Goal: Task Accomplishment & Management: Manage account settings

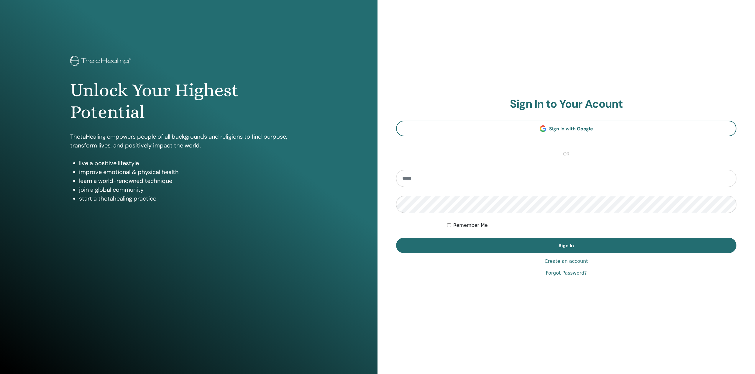
click at [468, 180] on input "email" at bounding box center [566, 178] width 341 height 17
type input "**********"
click at [396, 238] on button "Sign In" at bounding box center [566, 245] width 341 height 15
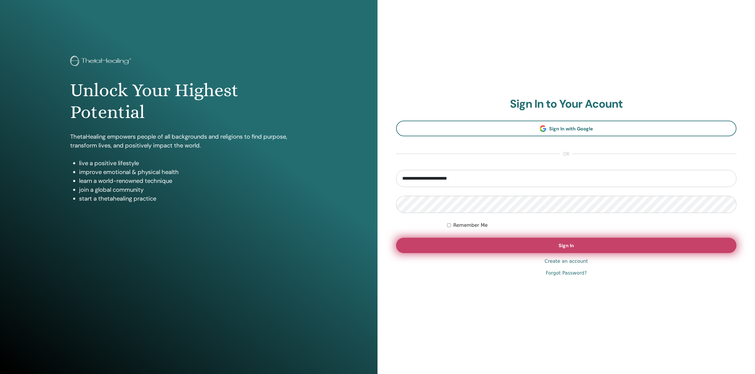
click at [484, 246] on button "Sign In" at bounding box center [566, 245] width 341 height 15
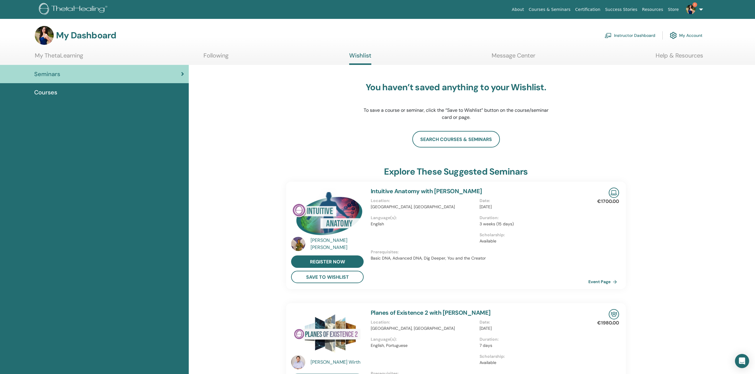
click at [46, 91] on span "Courses" at bounding box center [45, 92] width 23 height 9
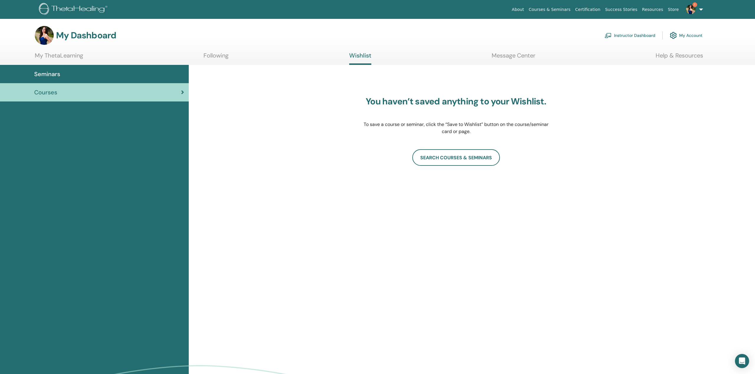
click at [492, 42] on div "My Dashboard Instructor Dashboard My Account" at bounding box center [369, 35] width 668 height 19
click at [692, 8] on img at bounding box center [690, 9] width 9 height 9
click at [683, 103] on span "Notifications" at bounding box center [674, 101] width 24 height 5
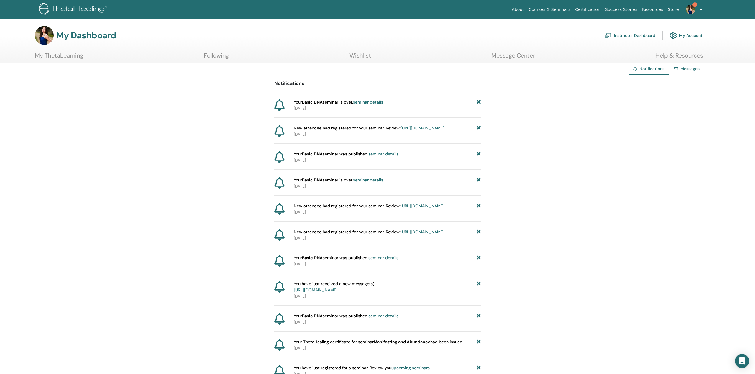
click at [693, 6] on span "1" at bounding box center [695, 4] width 5 height 5
click at [675, 61] on span "My Seminars" at bounding box center [674, 63] width 24 height 5
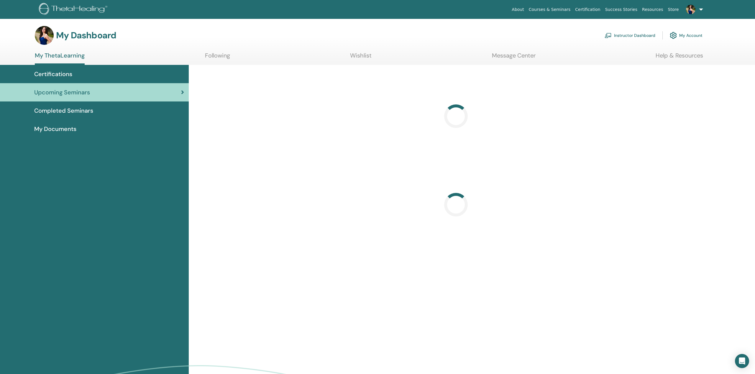
click at [641, 31] on link "Instructor Dashboard" at bounding box center [630, 35] width 51 height 13
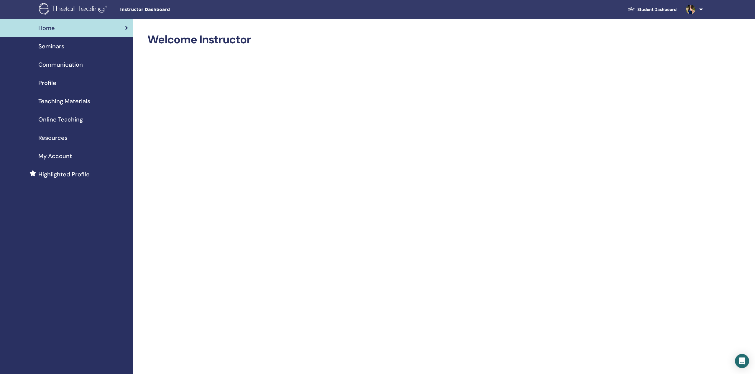
click at [54, 44] on span "Seminars" at bounding box center [51, 46] width 26 height 9
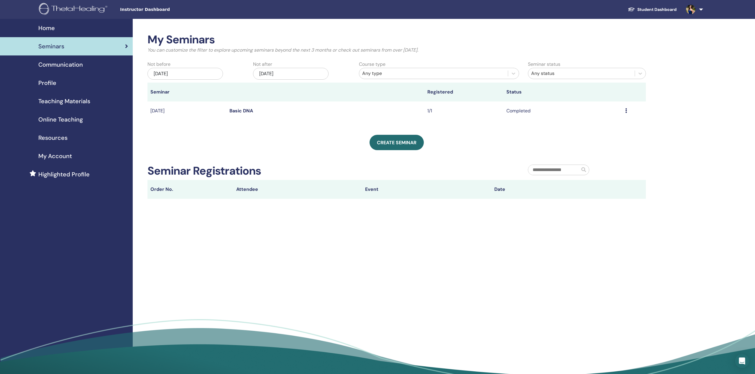
click at [184, 71] on div "[DATE]" at bounding box center [186, 74] width 76 height 12
click at [268, 81] on div "Not before May/20, 2025 Not after Nov/20, 2025" at bounding box center [249, 72] width 212 height 22
click at [391, 146] on link "Create seminar" at bounding box center [397, 142] width 54 height 15
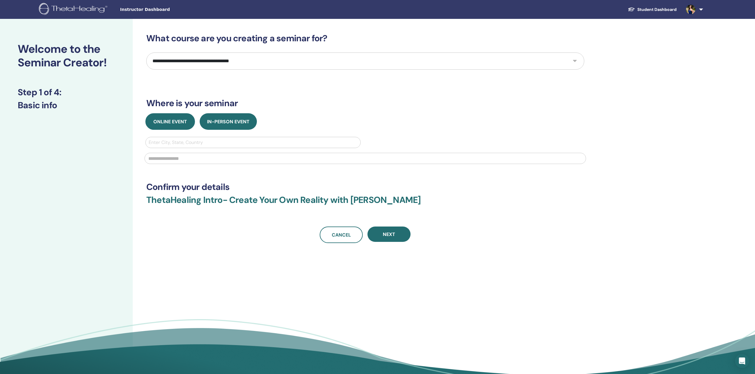
click at [167, 122] on span "Online Event" at bounding box center [170, 122] width 34 height 6
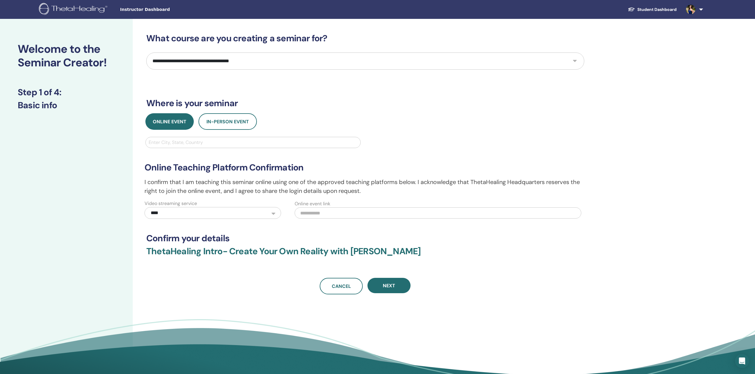
click at [194, 60] on select "**********" at bounding box center [365, 61] width 438 height 17
select select "*"
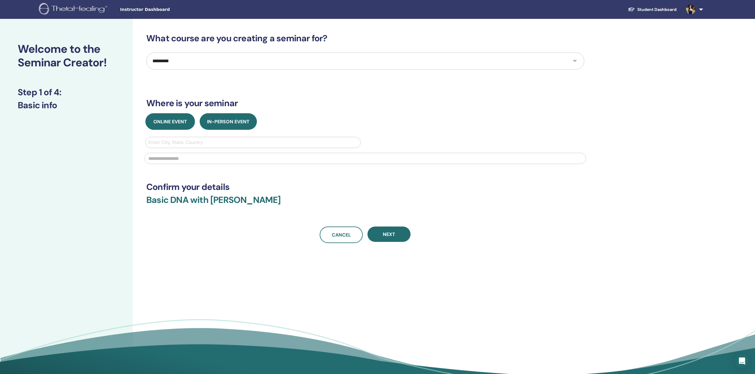
click at [173, 123] on span "Online Event" at bounding box center [170, 122] width 34 height 6
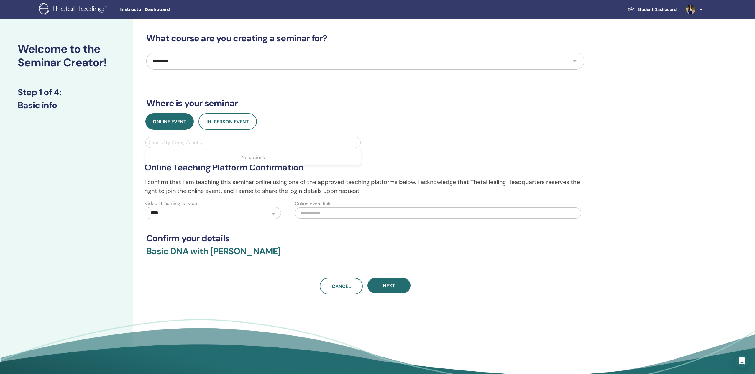
click at [188, 142] on div at bounding box center [253, 142] width 209 height 8
click at [226, 215] on select "**********" at bounding box center [213, 213] width 137 height 12
click at [389, 282] on button "Next" at bounding box center [389, 285] width 43 height 15
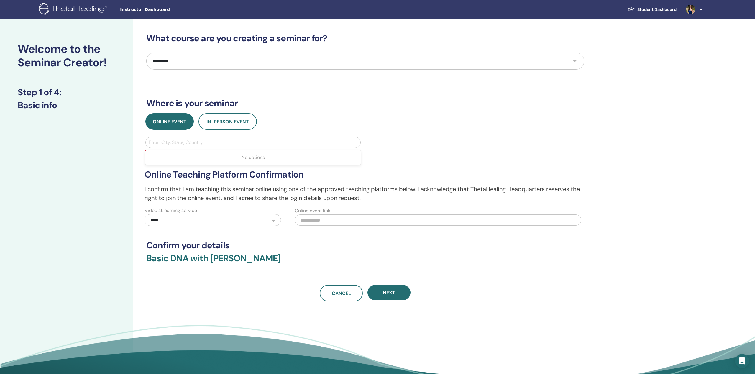
click at [163, 145] on div at bounding box center [253, 142] width 209 height 8
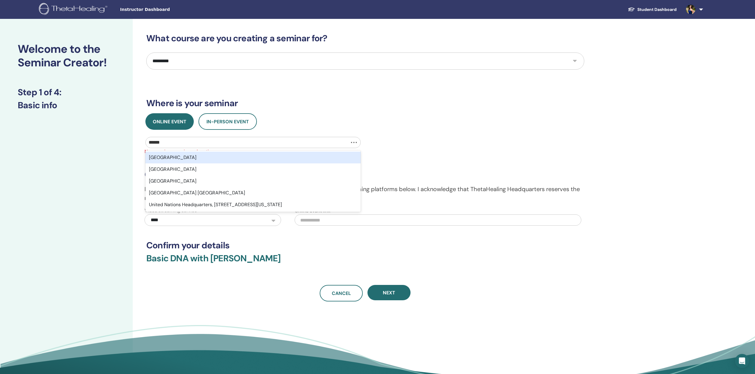
type input "******"
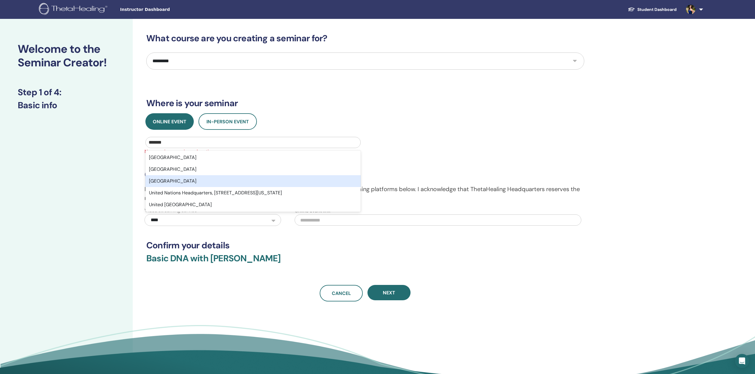
click at [190, 179] on div "United Kingdom" at bounding box center [252, 181] width 215 height 12
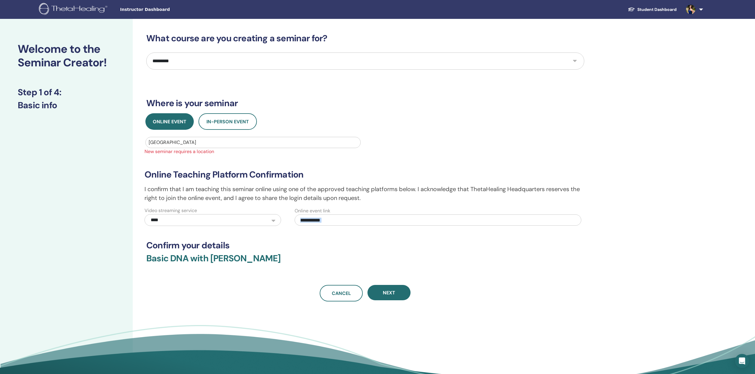
click at [327, 226] on div "**********" at bounding box center [365, 167] width 438 height 269
click at [271, 249] on h3 "Confirm your details" at bounding box center [365, 245] width 438 height 11
click at [394, 296] on span "Next" at bounding box center [389, 293] width 12 height 6
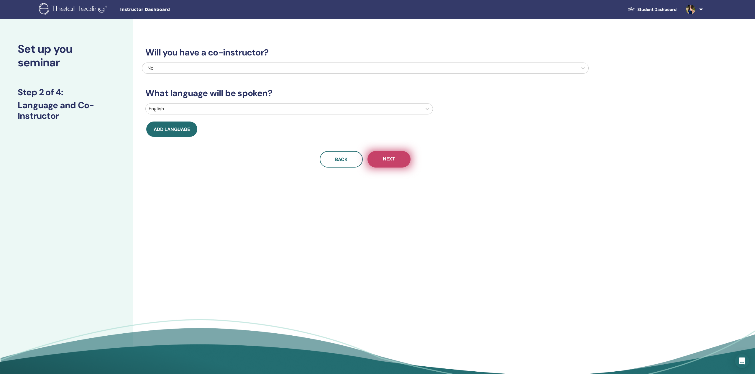
click at [396, 159] on button "Next" at bounding box center [389, 159] width 43 height 17
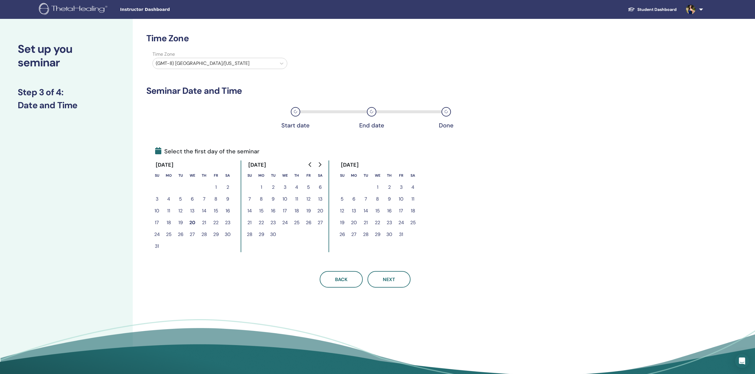
click at [320, 224] on button "27" at bounding box center [321, 223] width 12 height 12
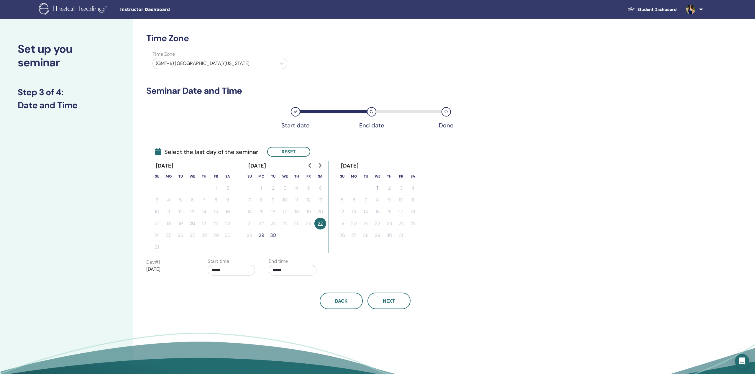
click at [273, 238] on button "30" at bounding box center [273, 236] width 12 height 12
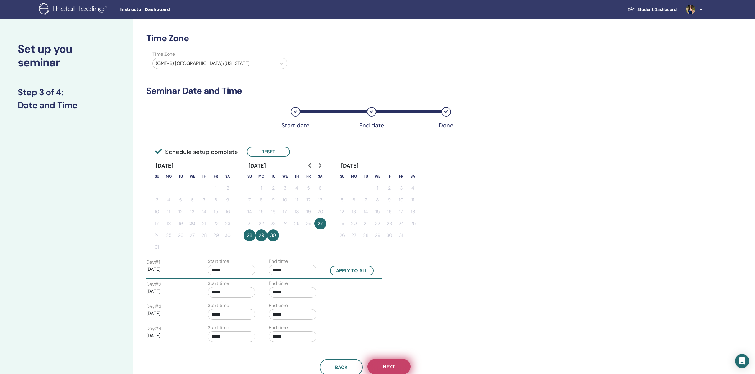
click at [388, 368] on span "Next" at bounding box center [389, 367] width 12 height 6
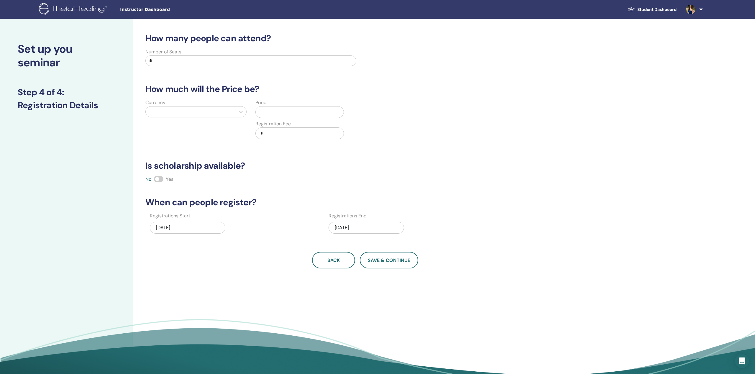
click at [162, 179] on span at bounding box center [158, 179] width 9 height 6
click at [286, 131] on input "*" at bounding box center [301, 133] width 86 height 11
click at [248, 63] on input "*" at bounding box center [250, 60] width 211 height 11
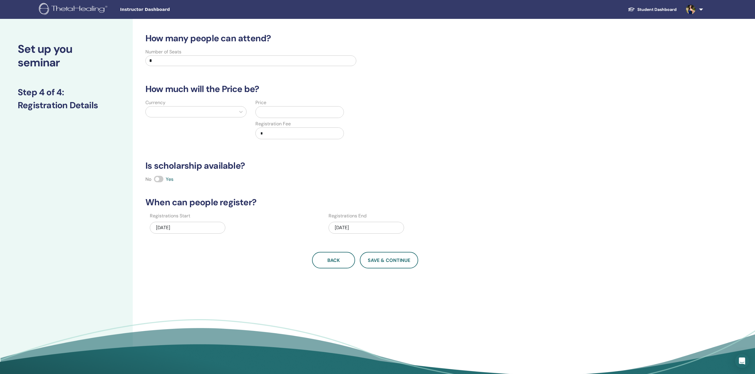
type input "*"
click at [202, 109] on div at bounding box center [191, 112] width 84 height 8
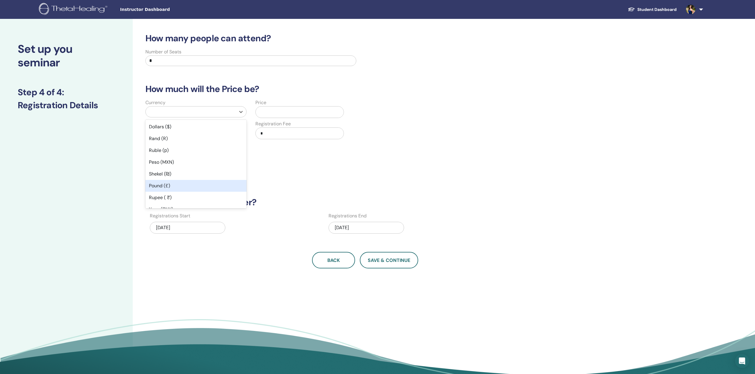
click at [167, 186] on div "Pound (£)" at bounding box center [195, 186] width 101 height 12
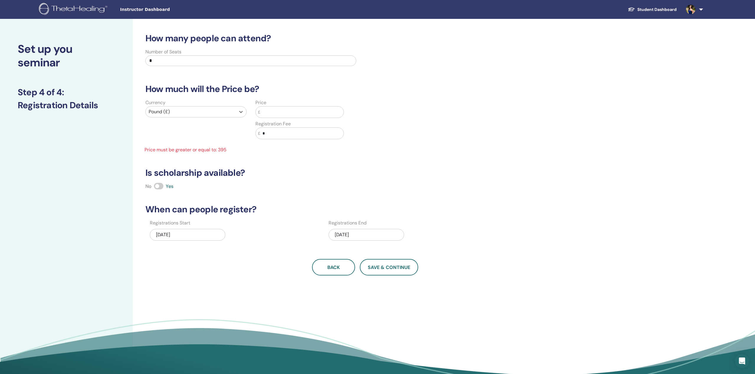
click at [282, 116] on input "text" at bounding box center [301, 112] width 83 height 11
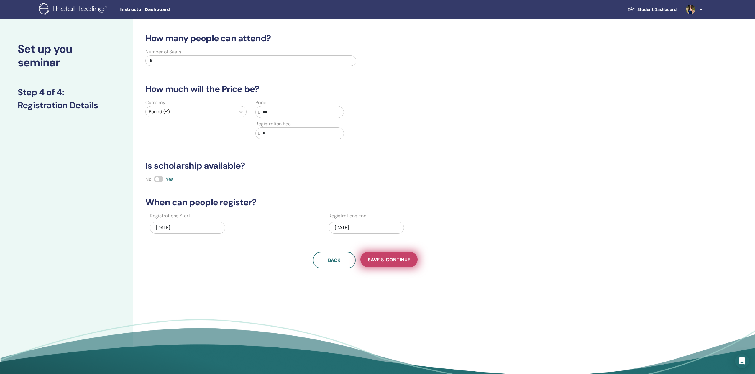
type input "***"
click at [391, 259] on span "Save & Continue" at bounding box center [389, 260] width 42 height 6
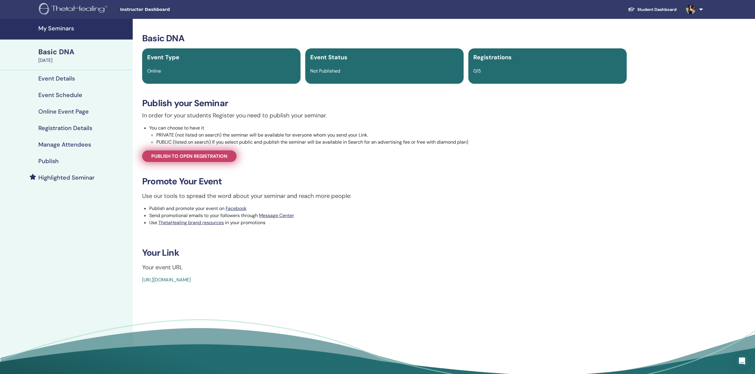
click at [204, 159] on span "Publish to open registration" at bounding box center [189, 156] width 76 height 6
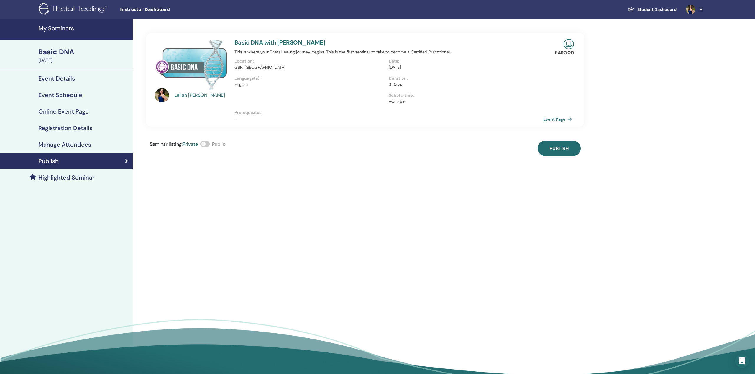
click at [208, 145] on span at bounding box center [204, 144] width 9 height 6
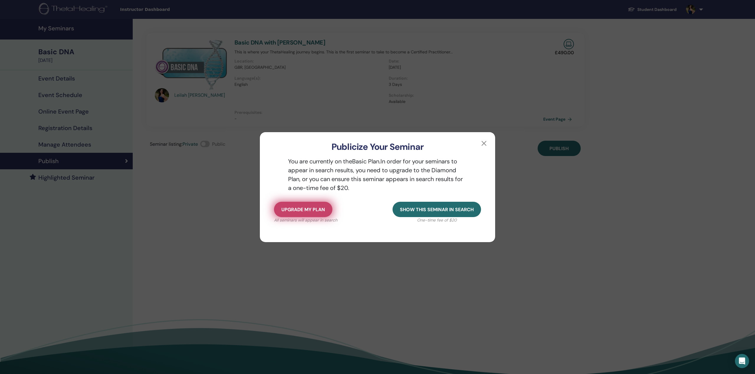
click at [295, 206] on button "Upgrade my plan" at bounding box center [303, 209] width 58 height 15
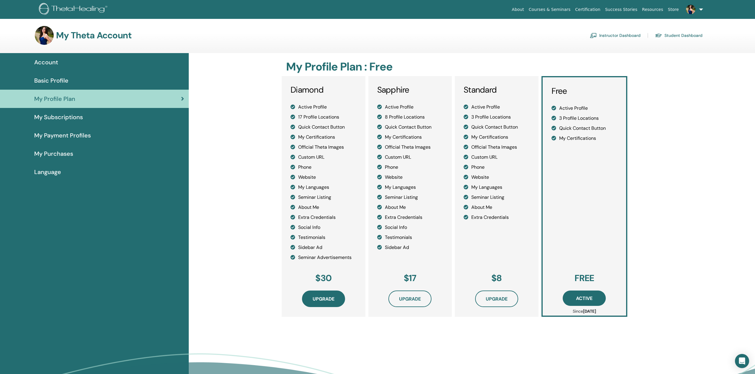
click at [333, 302] on span "Upgrade" at bounding box center [324, 299] width 22 height 6
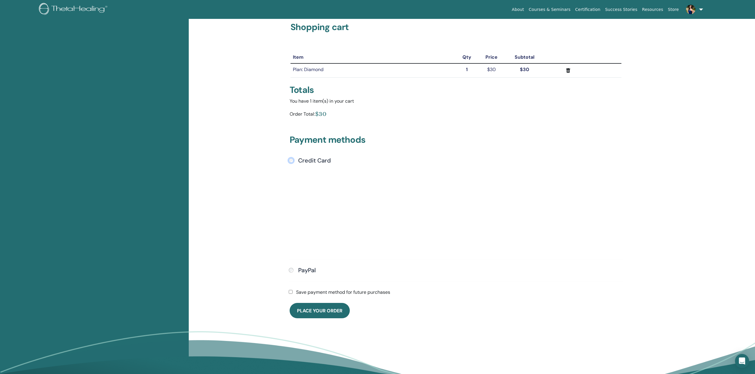
scroll to position [40, 0]
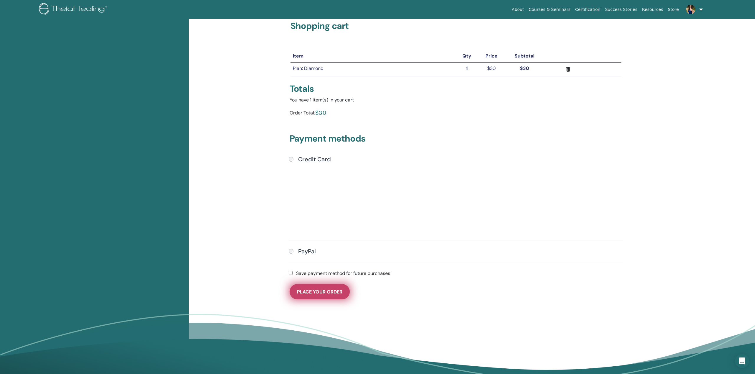
click at [307, 290] on span "Place Your Order" at bounding box center [319, 292] width 45 height 6
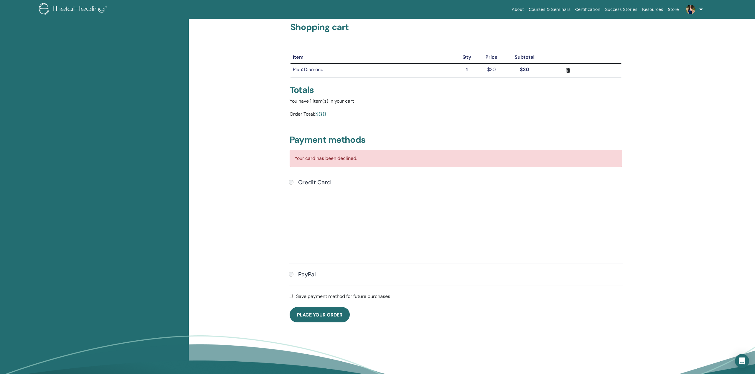
scroll to position [38, 0]
click at [319, 71] on td "Plan: Diamond" at bounding box center [374, 70] width 166 height 14
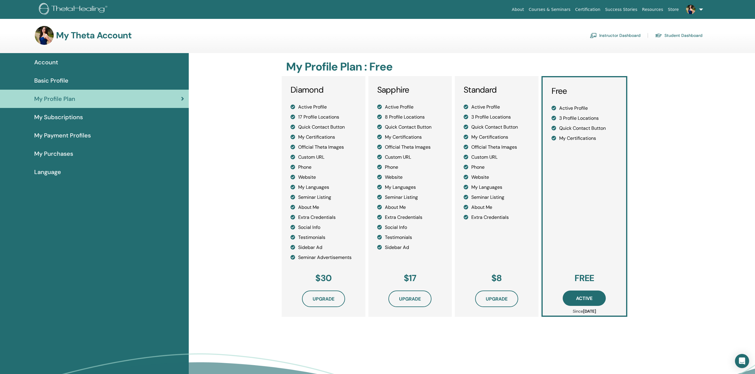
click at [349, 259] on li "Seminar Advertisements" at bounding box center [324, 257] width 66 height 7
click at [328, 299] on span "Upgrade" at bounding box center [324, 299] width 22 height 6
click at [65, 154] on span "My Purchases" at bounding box center [53, 153] width 39 height 9
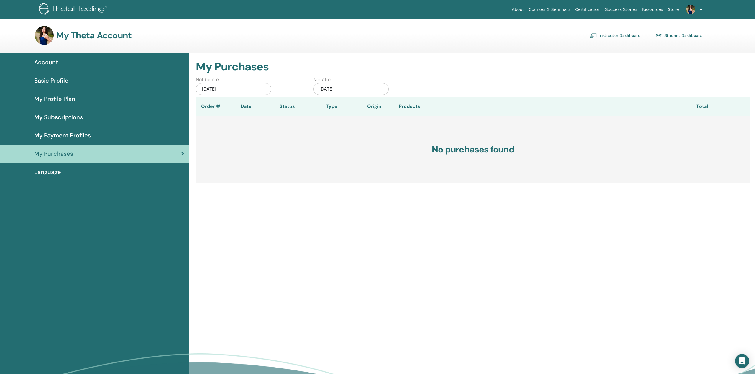
click at [68, 97] on span "My Profile Plan" at bounding box center [54, 98] width 41 height 9
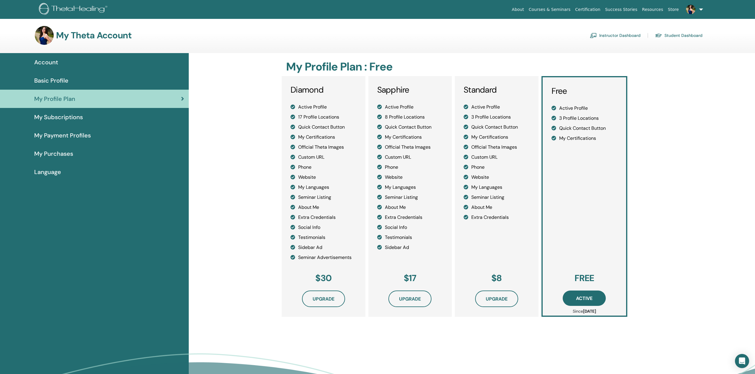
click at [73, 131] on span "My Payment Profiles" at bounding box center [62, 135] width 57 height 9
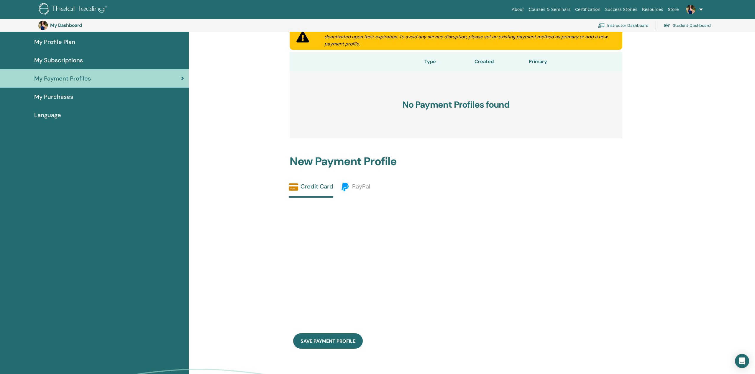
scroll to position [69, 0]
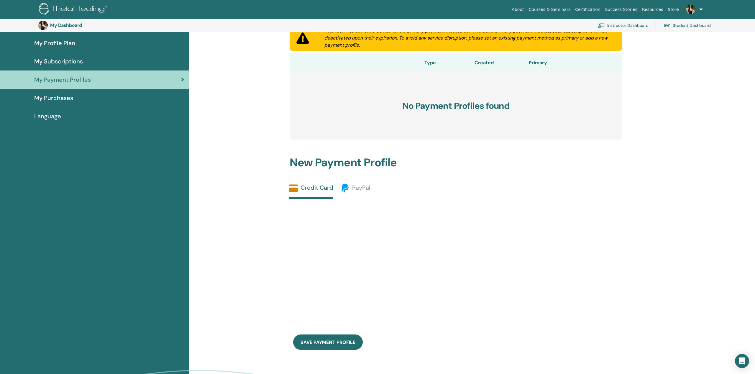
click at [70, 99] on span "My Purchases" at bounding box center [53, 98] width 39 height 9
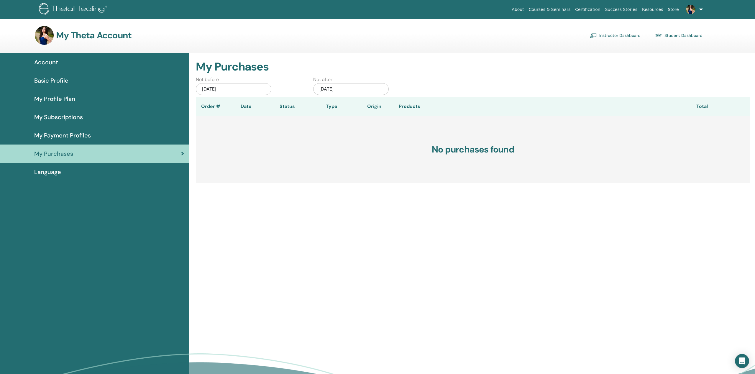
click at [60, 81] on span "Basic Profile" at bounding box center [51, 80] width 34 height 9
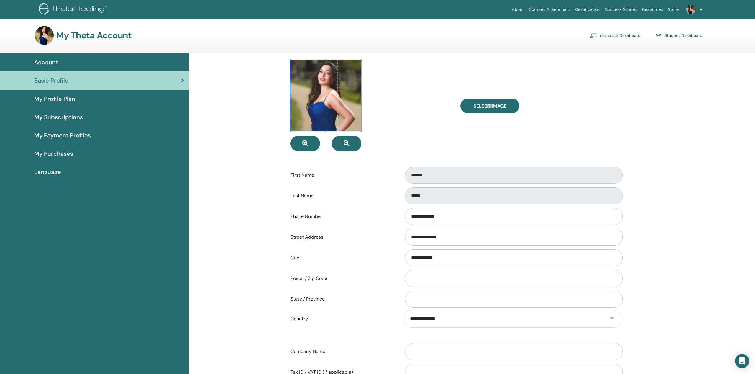
click at [46, 64] on span "Account" at bounding box center [46, 62] width 24 height 9
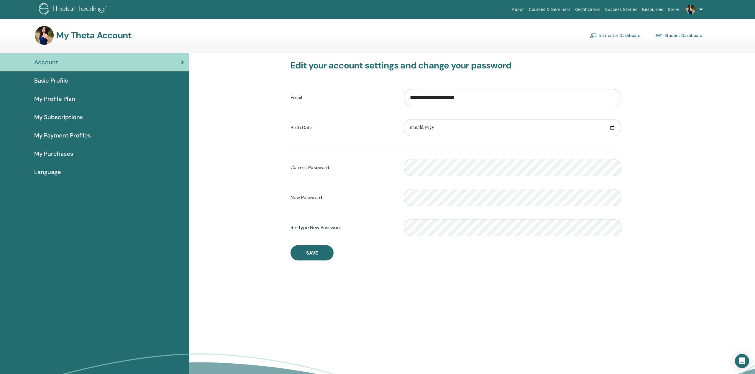
click at [54, 82] on span "Basic Profile" at bounding box center [51, 80] width 34 height 9
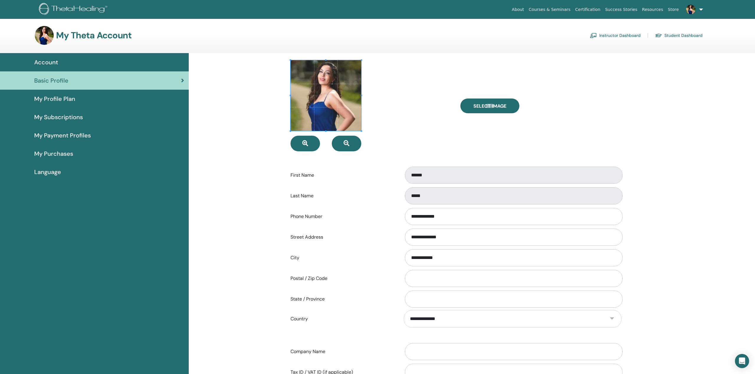
click at [53, 98] on span "My Profile Plan" at bounding box center [54, 98] width 41 height 9
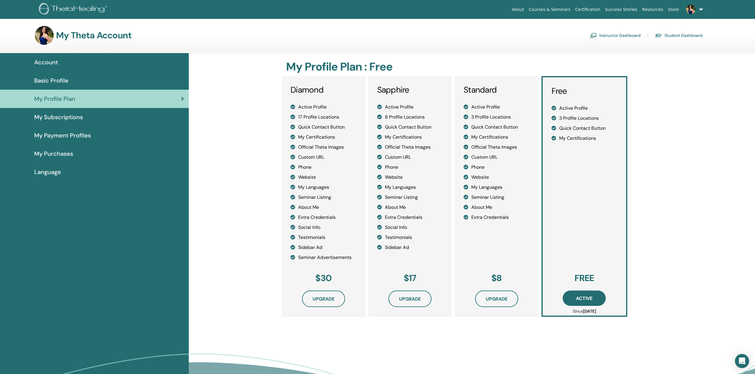
click at [688, 9] on img at bounding box center [690, 9] width 9 height 9
click at [675, 42] on span "My ThetaLearning" at bounding box center [679, 44] width 34 height 5
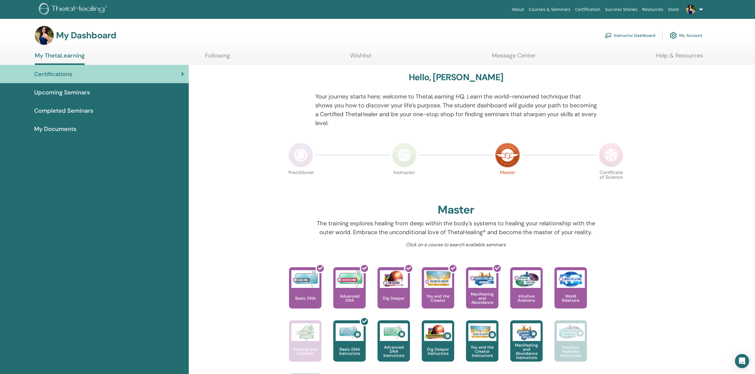
click at [73, 116] on link "Completed Seminars" at bounding box center [94, 111] width 189 height 18
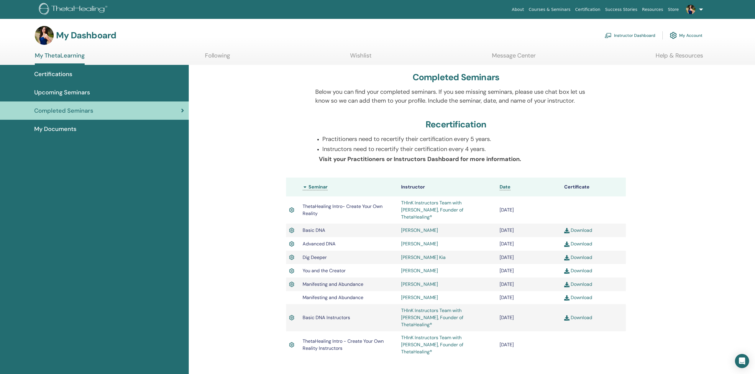
click at [83, 91] on span "Upcoming Seminars" at bounding box center [62, 92] width 56 height 9
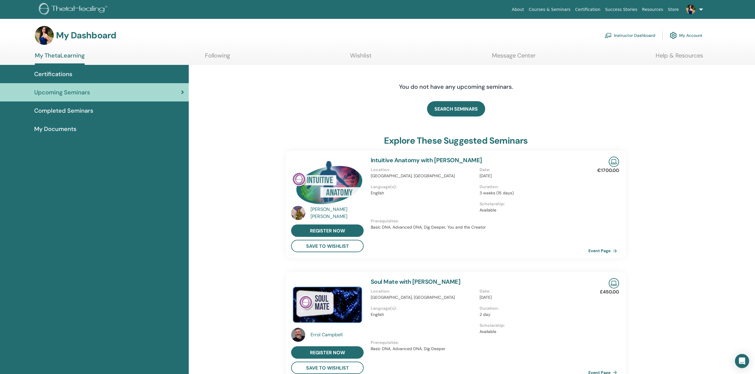
click at [80, 36] on h3 "My Dashboard" at bounding box center [86, 35] width 60 height 11
click at [80, 8] on img at bounding box center [74, 9] width 71 height 13
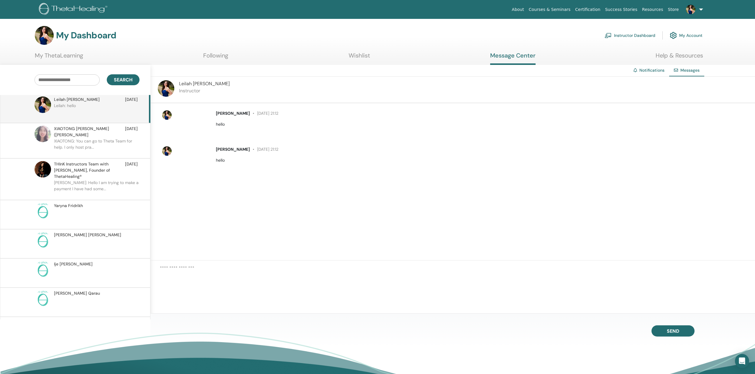
scroll to position [2, 0]
click at [375, 59] on ul "My ThetaLearning Following Wishlist Message Center Help & Resources" at bounding box center [369, 58] width 669 height 13
click at [355, 58] on link "Wishlist" at bounding box center [360, 58] width 22 height 12
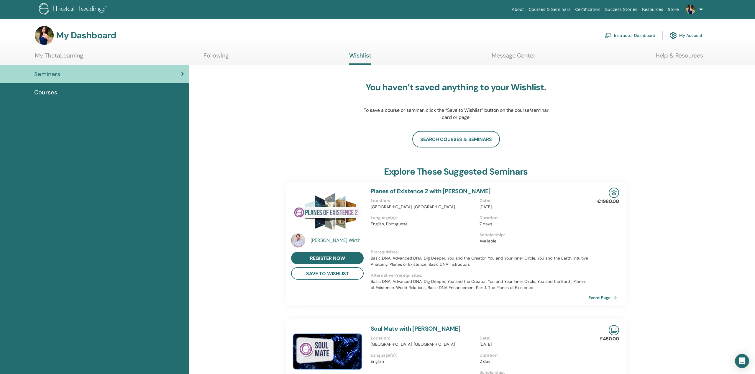
click at [222, 58] on link "Following" at bounding box center [216, 58] width 25 height 12
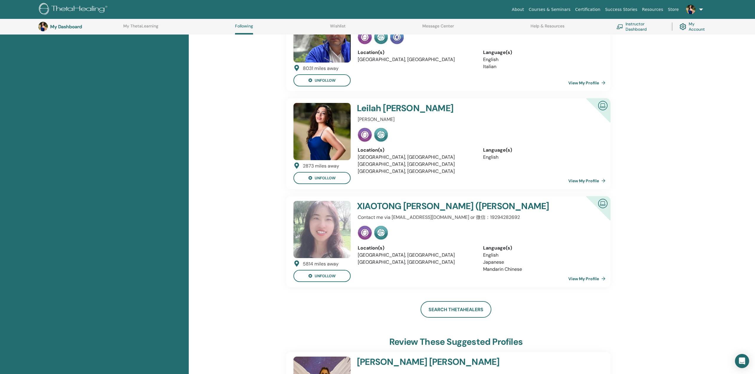
scroll to position [213, 0]
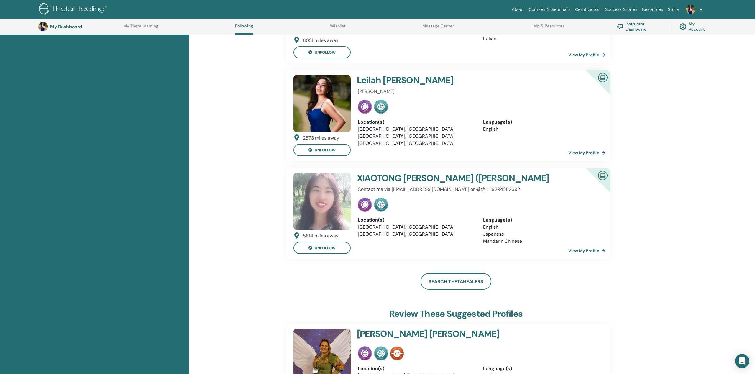
click at [413, 179] on h4 "XIAOTONG ZHANG (张晓彤)" at bounding box center [458, 178] width 202 height 11
click at [591, 253] on link "View My Profile" at bounding box center [589, 251] width 40 height 12
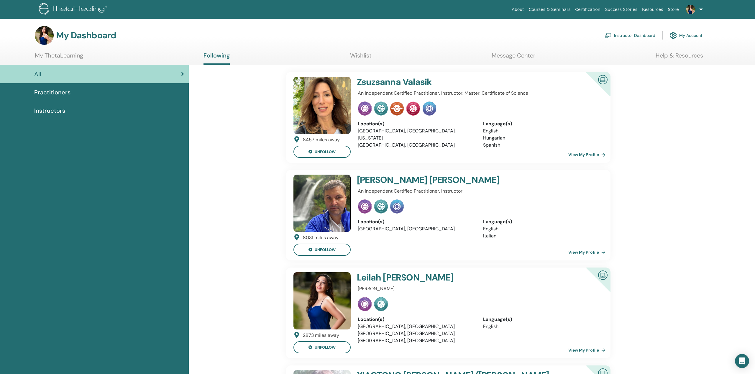
click at [405, 81] on h4 "[PERSON_NAME]" at bounding box center [458, 82] width 202 height 11
click at [606, 79] on img at bounding box center [603, 79] width 14 height 13
click at [592, 152] on link "View My Profile" at bounding box center [589, 155] width 40 height 12
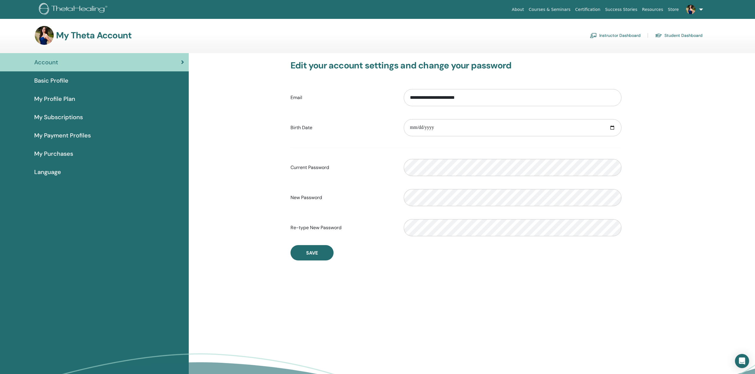
click at [65, 85] on link "Basic Profile" at bounding box center [94, 80] width 189 height 18
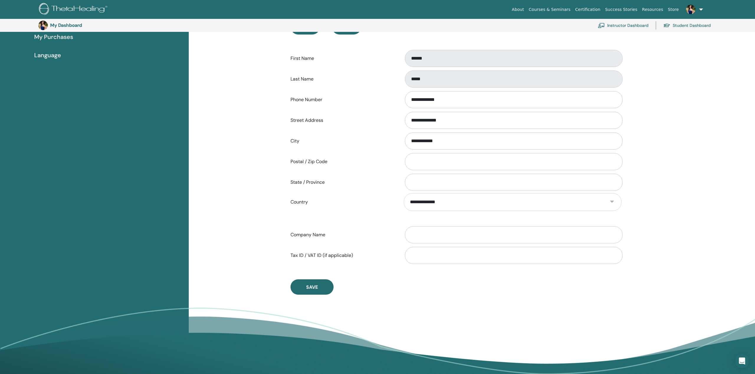
scroll to position [78, 0]
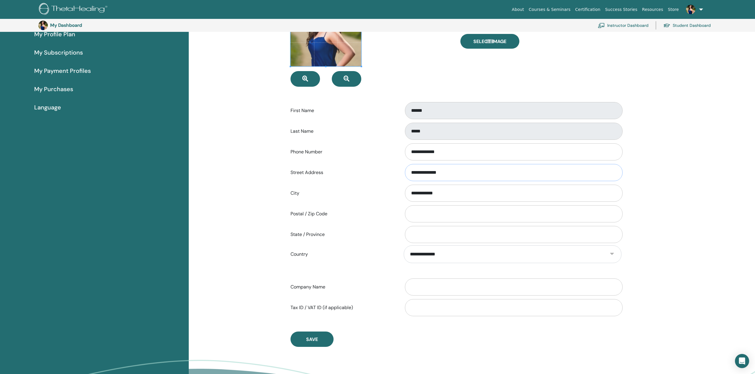
click at [442, 176] on input "**********" at bounding box center [514, 172] width 218 height 17
type input "**********"
type input "********"
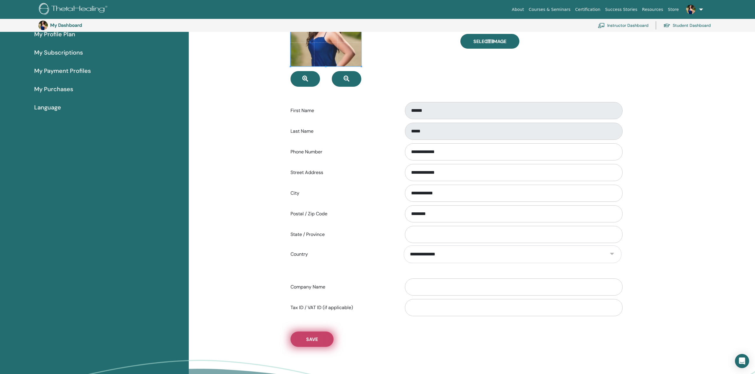
click at [322, 344] on button "Save" at bounding box center [312, 339] width 43 height 15
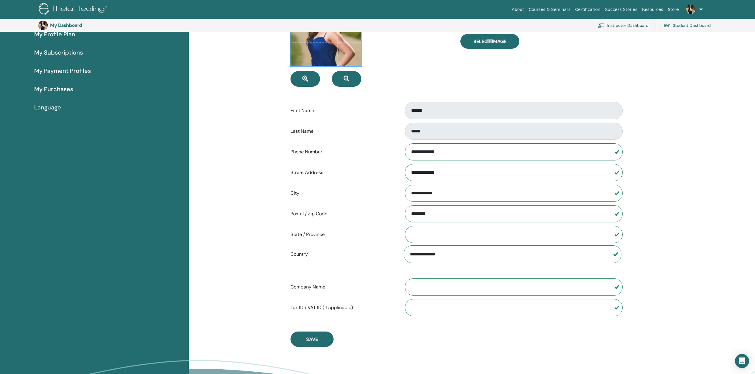
scroll to position [0, 0]
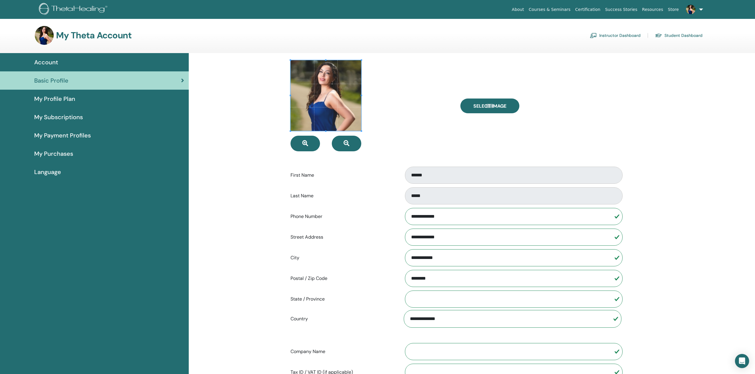
click at [74, 96] on span "My Profile Plan" at bounding box center [54, 98] width 41 height 9
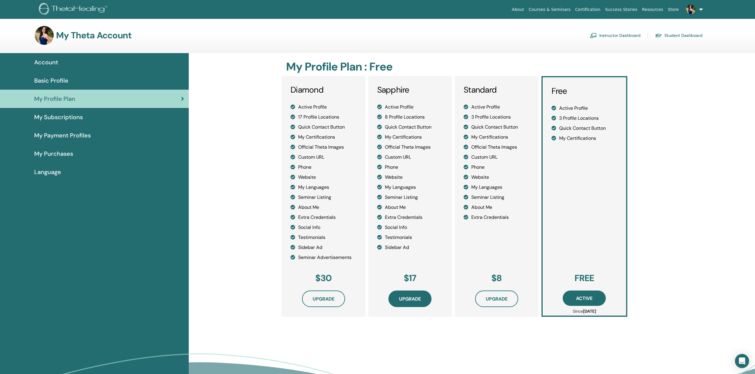
click at [402, 298] on span "Upgrade" at bounding box center [410, 299] width 22 height 6
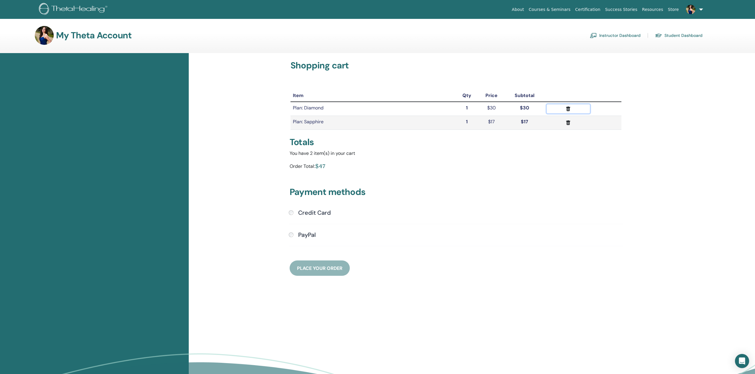
click at [567, 109] on icon "submit" at bounding box center [569, 109] width 4 height 5
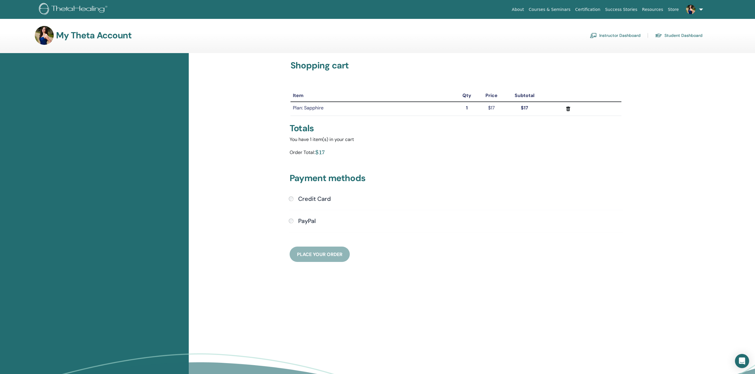
click at [291, 201] on div "Credit Card" at bounding box center [456, 199] width 335 height 8
click at [291, 194] on div "Payment methods Credit Card Submit PayPal" at bounding box center [456, 210] width 340 height 103
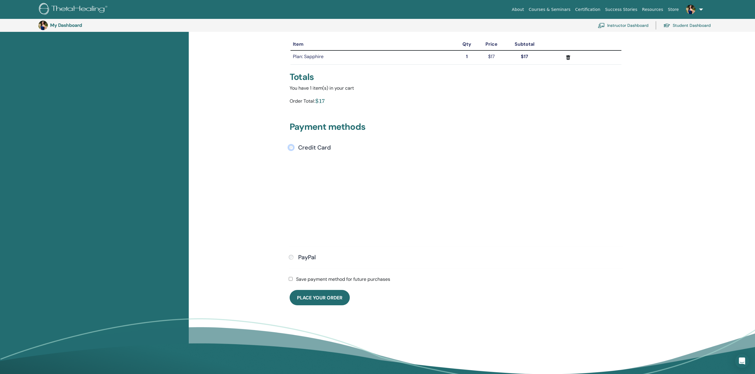
scroll to position [65, 0]
click at [326, 301] on button "Place Your Order" at bounding box center [320, 297] width 60 height 15
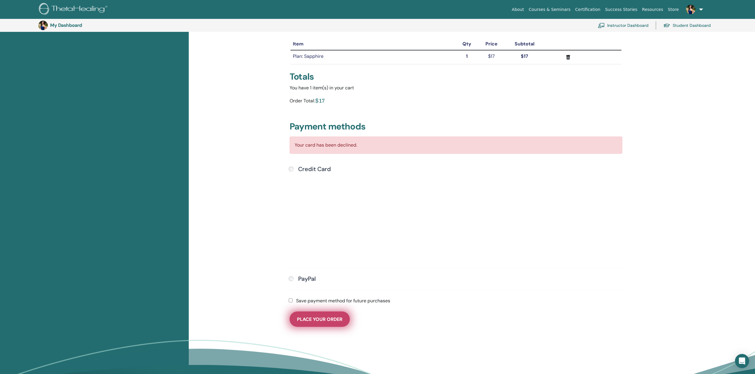
click at [332, 316] on button "Place Your Order" at bounding box center [320, 319] width 60 height 15
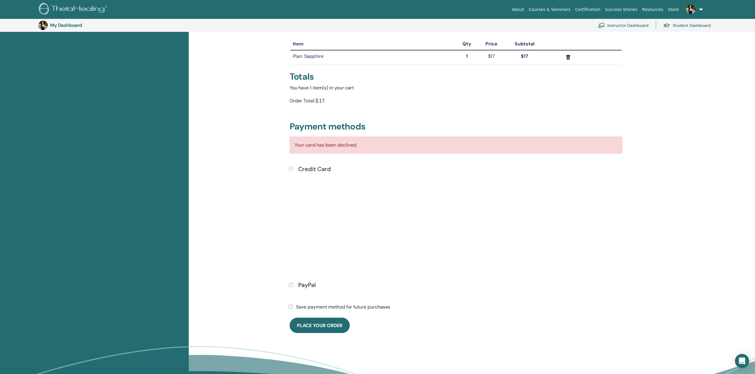
click at [292, 219] on div "Submit" at bounding box center [456, 221] width 335 height 96
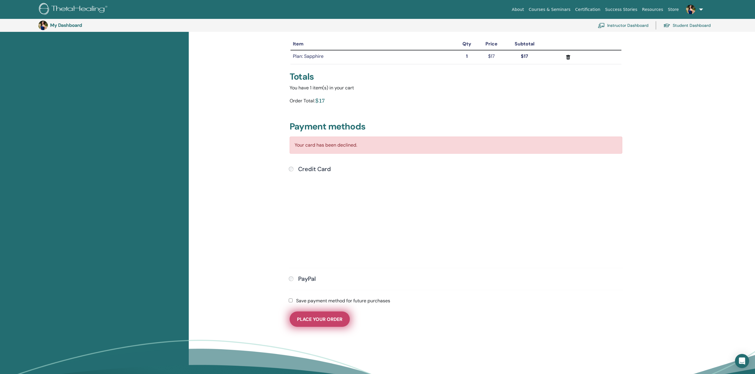
click at [315, 320] on span "Place Your Order" at bounding box center [319, 319] width 45 height 6
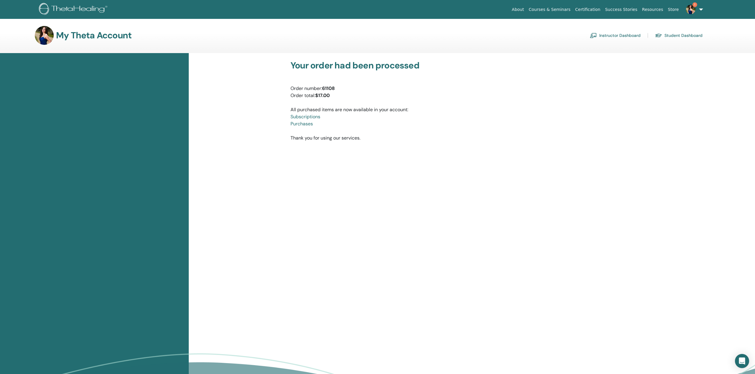
click at [594, 37] on img at bounding box center [593, 35] width 7 height 5
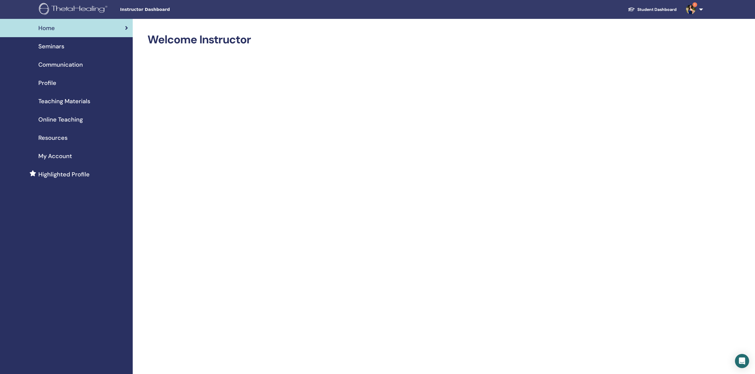
click at [59, 69] on link "Communication" at bounding box center [66, 64] width 133 height 18
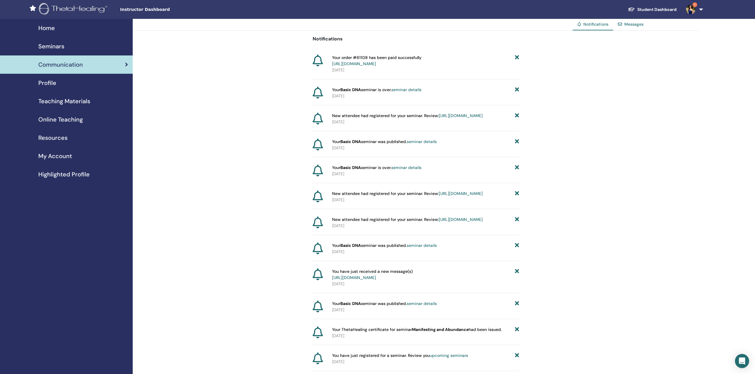
click at [62, 45] on span "Seminars" at bounding box center [51, 46] width 26 height 9
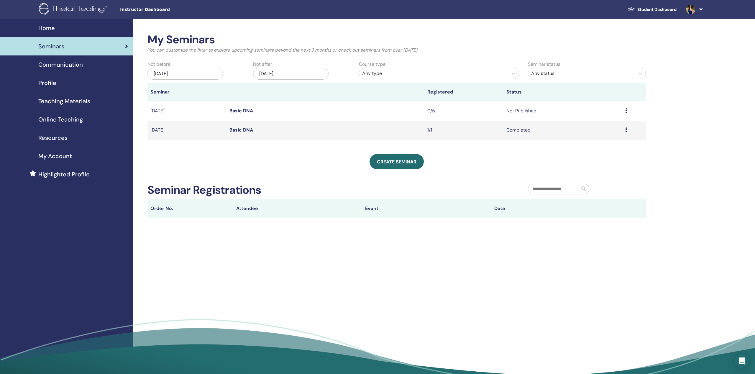
click at [628, 112] on div "Preview Edit Attendees Cancel" at bounding box center [635, 110] width 18 height 7
drag, startPoint x: 554, startPoint y: 144, endPoint x: 569, endPoint y: 138, distance: 15.5
click at [554, 144] on div "My Seminars You can customize the filter to explore upcoming seminars beyond th…" at bounding box center [397, 125] width 499 height 185
click at [629, 109] on div "Preview Edit Attendees Cancel" at bounding box center [635, 110] width 18 height 7
click at [595, 124] on li "Edit" at bounding box center [592, 123] width 32 height 9
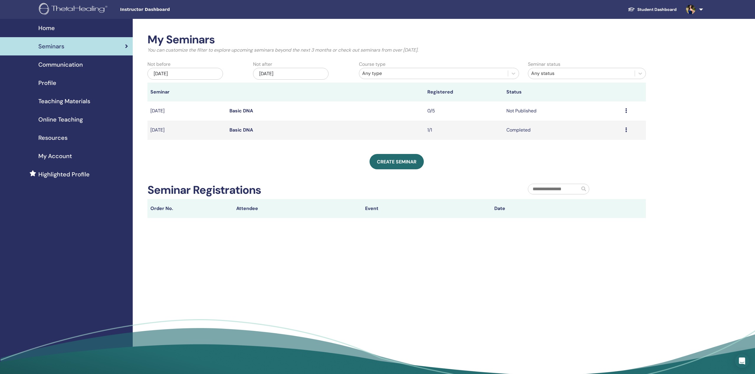
click at [630, 109] on div "Preview Edit Attendees Cancel" at bounding box center [635, 110] width 18 height 7
click at [598, 115] on link "Preview" at bounding box center [590, 114] width 17 height 6
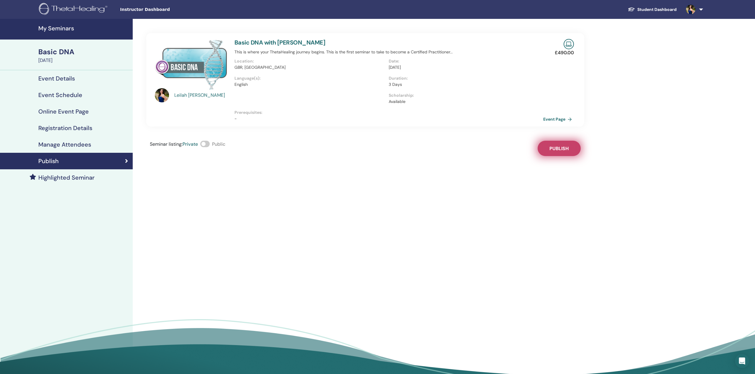
click at [566, 150] on span "Publish" at bounding box center [559, 148] width 19 height 6
click at [208, 144] on span at bounding box center [204, 144] width 9 height 6
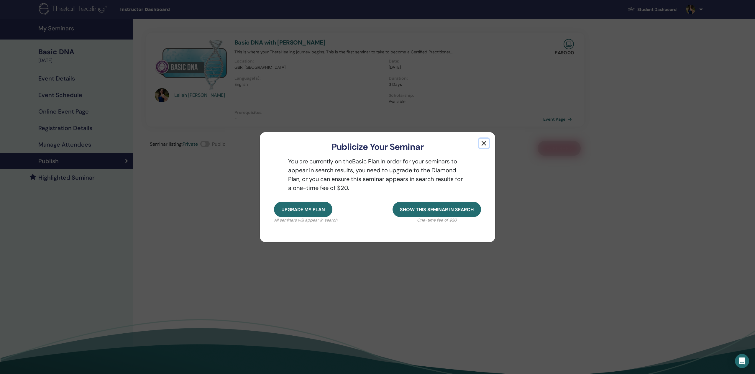
click at [484, 142] on button "button" at bounding box center [484, 143] width 9 height 9
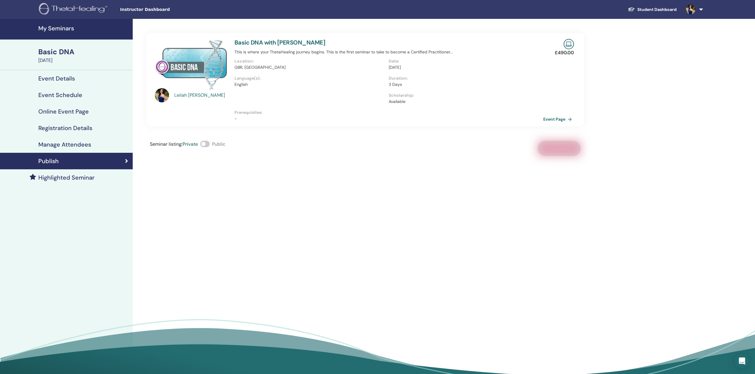
click at [210, 144] on span at bounding box center [204, 144] width 9 height 6
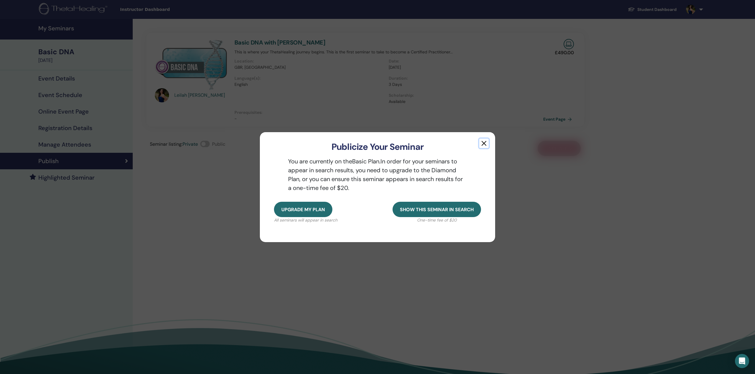
click at [486, 140] on button "button" at bounding box center [484, 143] width 9 height 9
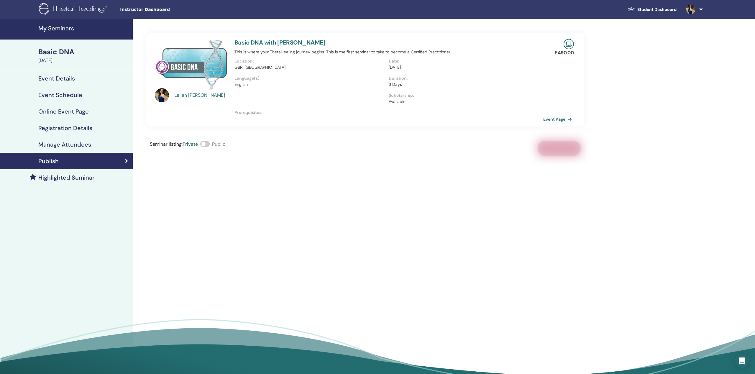
click at [212, 143] on div "Seminar listing : Private Public" at bounding box center [188, 148] width 76 height 15
click at [210, 144] on span at bounding box center [204, 144] width 9 height 6
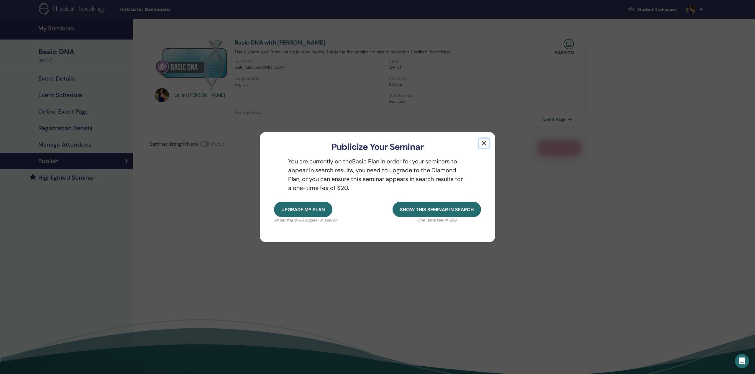
click at [486, 140] on button "button" at bounding box center [484, 143] width 9 height 9
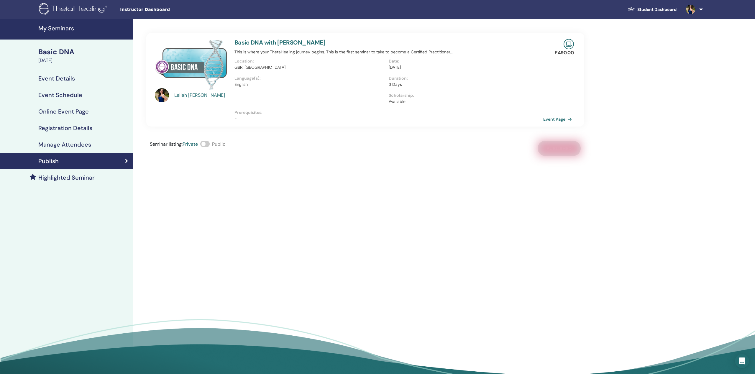
click at [65, 49] on div "Basic DNA" at bounding box center [83, 52] width 91 height 10
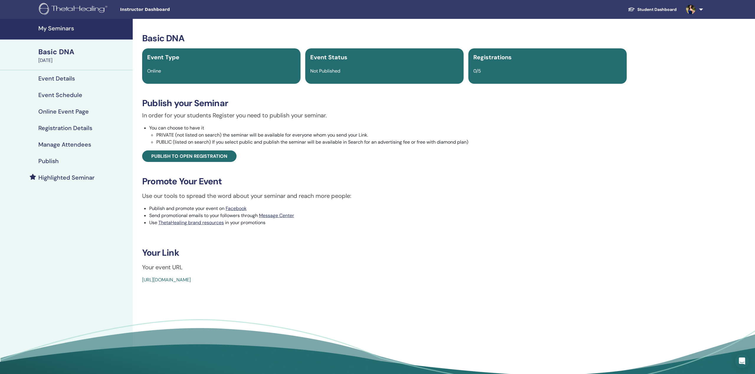
click at [61, 58] on div "September 27, 2025" at bounding box center [83, 60] width 91 height 7
click at [53, 24] on link "My Seminars" at bounding box center [66, 29] width 133 height 21
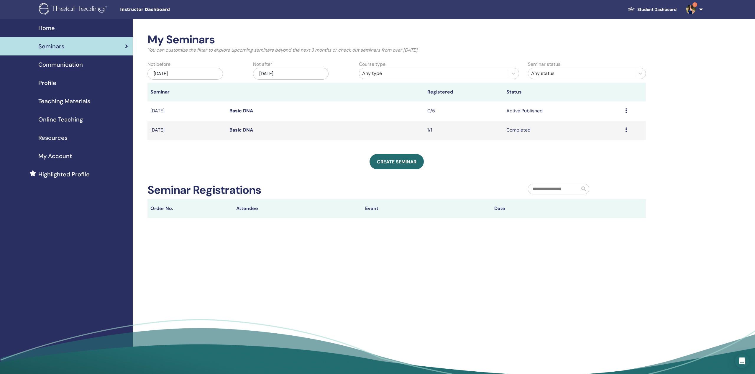
click at [71, 150] on link "My Account" at bounding box center [66, 156] width 133 height 18
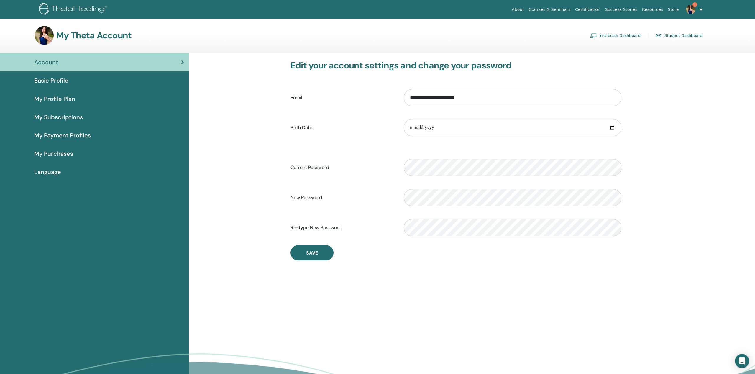
click at [71, 81] on div "Basic Profile" at bounding box center [94, 80] width 179 height 9
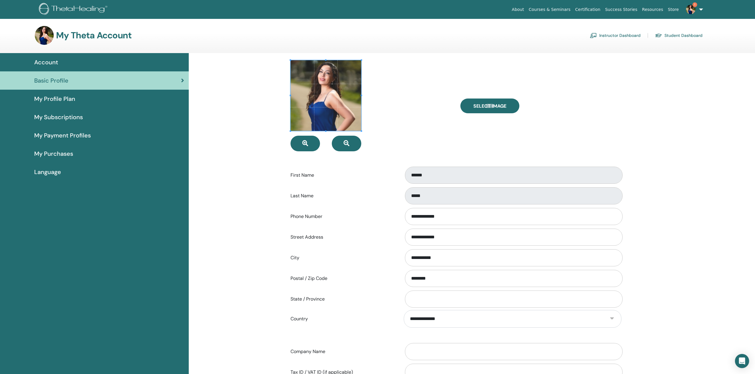
click at [66, 103] on span "My Profile Plan" at bounding box center [54, 98] width 41 height 9
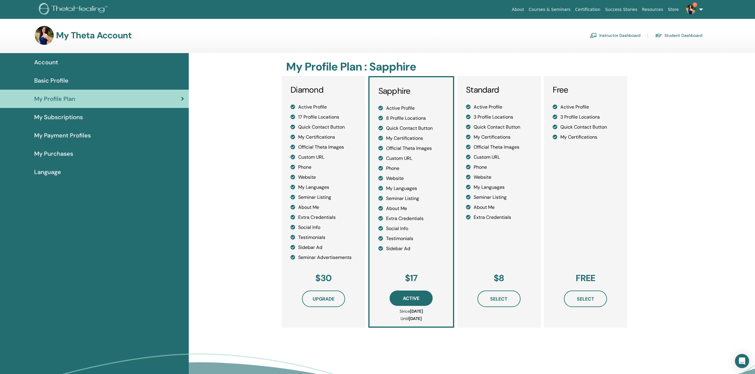
click at [619, 37] on link "Instructor Dashboard" at bounding box center [615, 35] width 51 height 9
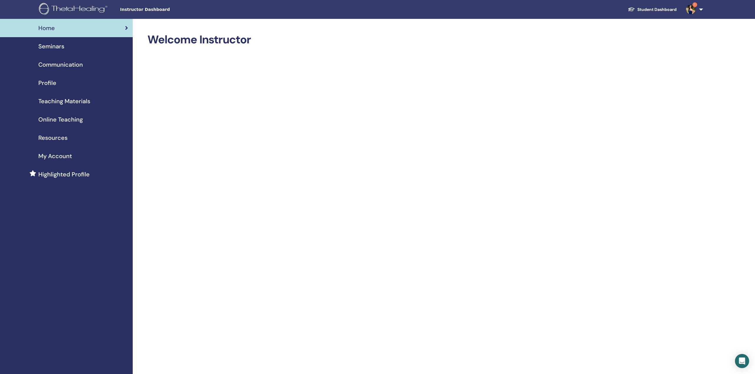
click at [695, 12] on img at bounding box center [690, 9] width 9 height 9
click at [685, 99] on span "Notifications" at bounding box center [675, 101] width 26 height 5
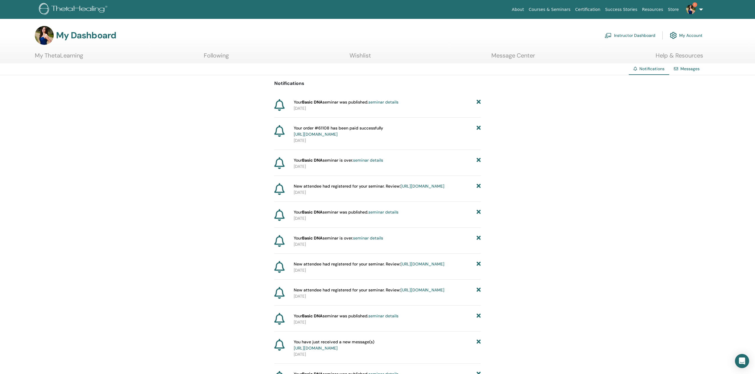
click at [690, 7] on img at bounding box center [690, 9] width 9 height 9
click at [680, 47] on link "My ThetaLearning" at bounding box center [690, 44] width 57 height 9
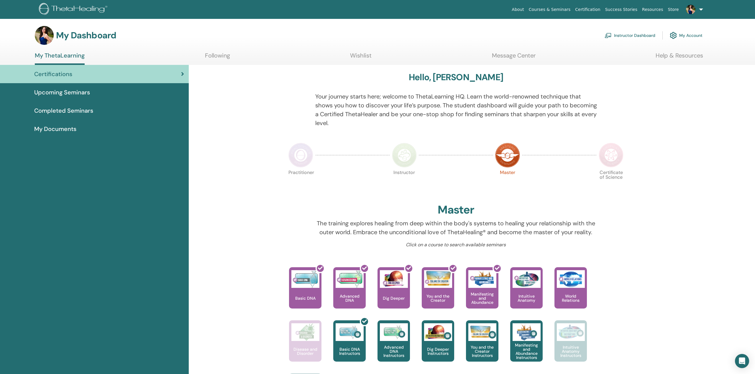
click at [73, 92] on span "Upcoming Seminars" at bounding box center [62, 92] width 56 height 9
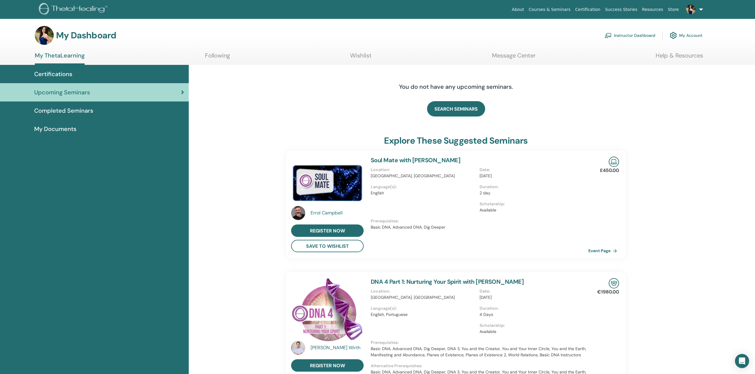
click at [73, 113] on span "Completed Seminars" at bounding box center [63, 110] width 59 height 9
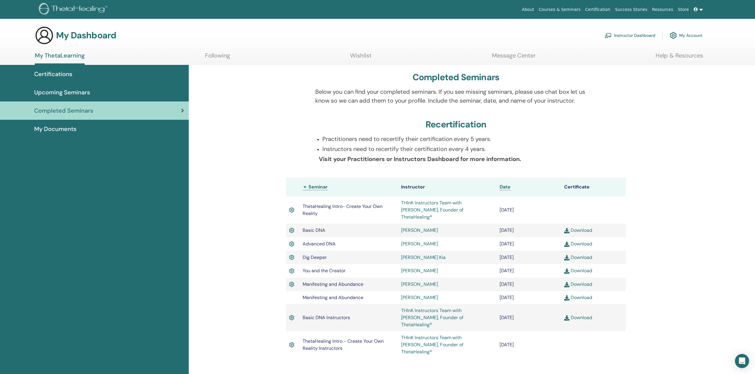
click at [76, 35] on h3 "My Dashboard" at bounding box center [86, 35] width 60 height 11
click at [684, 34] on link "My Account" at bounding box center [686, 35] width 33 height 13
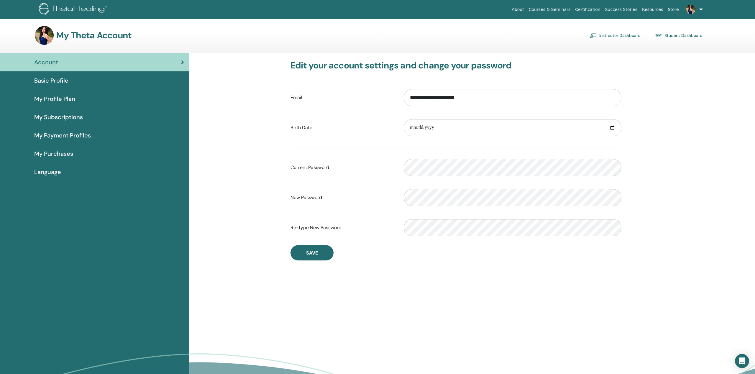
click at [687, 8] on img at bounding box center [690, 9] width 9 height 9
click at [89, 78] on div "Basic Profile" at bounding box center [94, 80] width 179 height 9
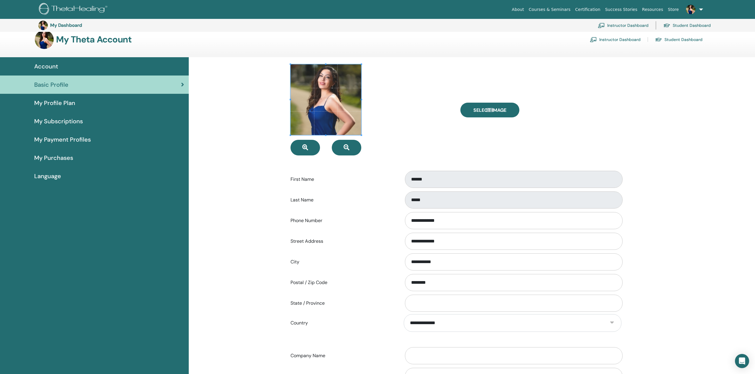
scroll to position [9, 0]
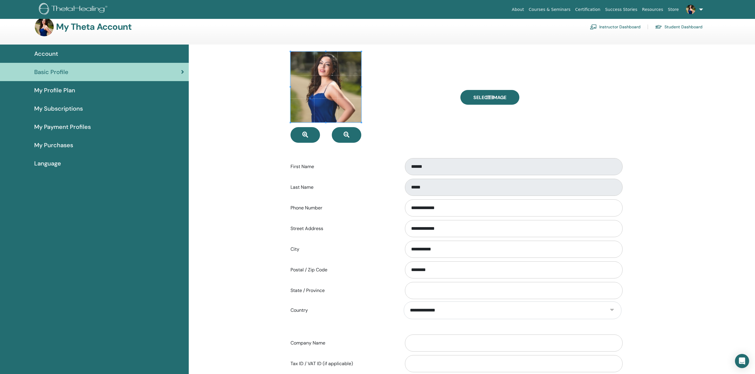
click at [71, 92] on span "My Profile Plan" at bounding box center [54, 90] width 41 height 9
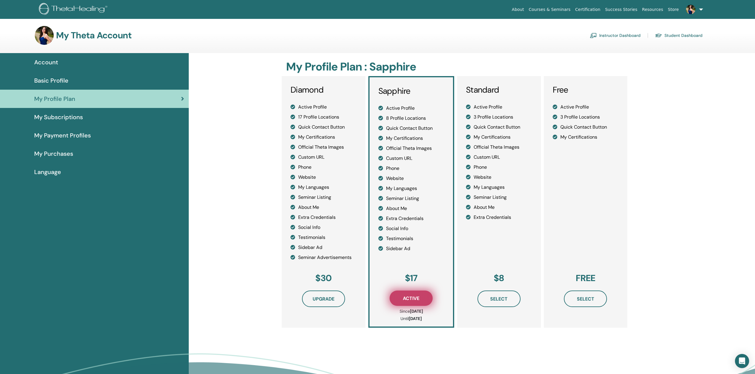
click at [407, 299] on span "Active" at bounding box center [411, 298] width 17 height 6
click at [75, 116] on span "My Subscriptions" at bounding box center [58, 117] width 49 height 9
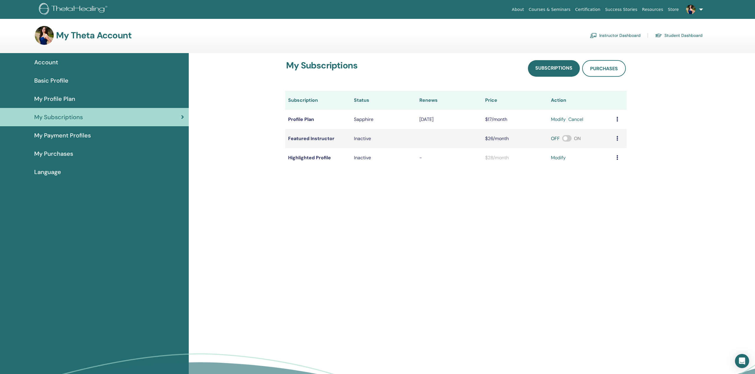
click at [616, 115] on td at bounding box center [620, 119] width 13 height 19
click at [616, 117] on td at bounding box center [620, 119] width 13 height 19
click at [561, 159] on link "modify" at bounding box center [558, 157] width 15 height 7
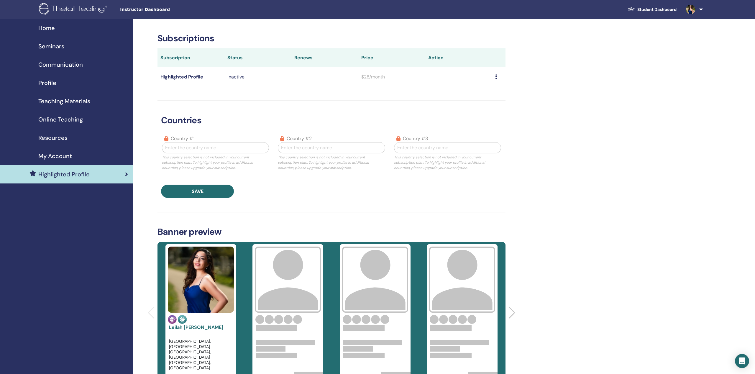
click at [238, 76] on p "Inactive" at bounding box center [258, 76] width 61 height 7
click at [495, 76] on icon at bounding box center [496, 76] width 2 height 5
click at [416, 92] on div "Subscriptions Subscription Status Renews Price Action Highlighted Profile Inact…" at bounding box center [332, 306] width 348 height 547
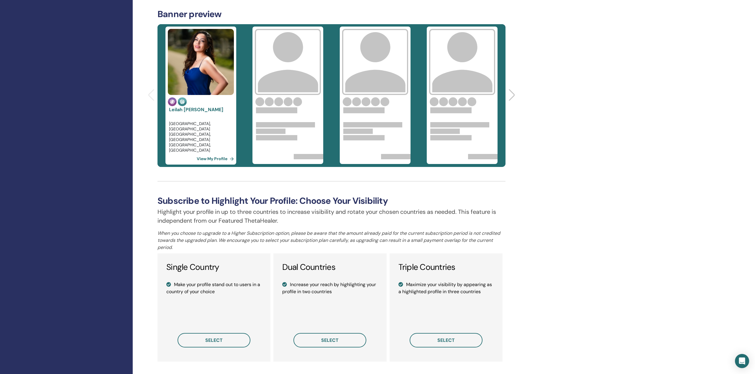
scroll to position [424, 0]
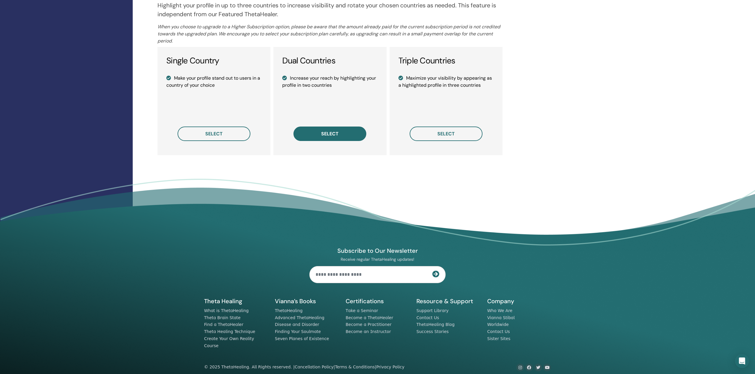
click at [339, 135] on button "select" at bounding box center [330, 134] width 73 height 14
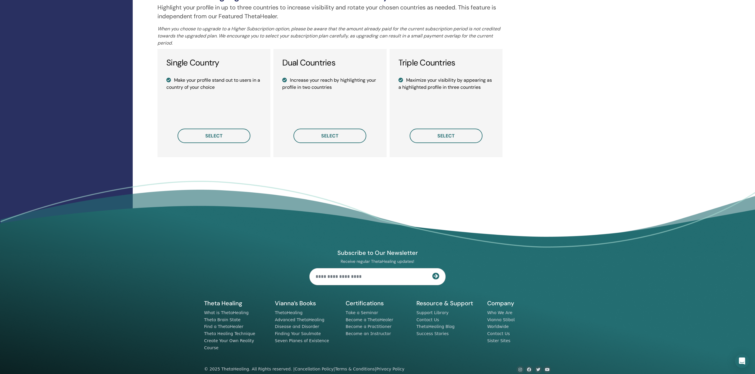
scroll to position [422, 0]
click at [228, 128] on div "Single Country Make your profile stand out to users in a country of your choice…" at bounding box center [214, 103] width 113 height 108
click at [225, 143] on button "select" at bounding box center [214, 136] width 73 height 14
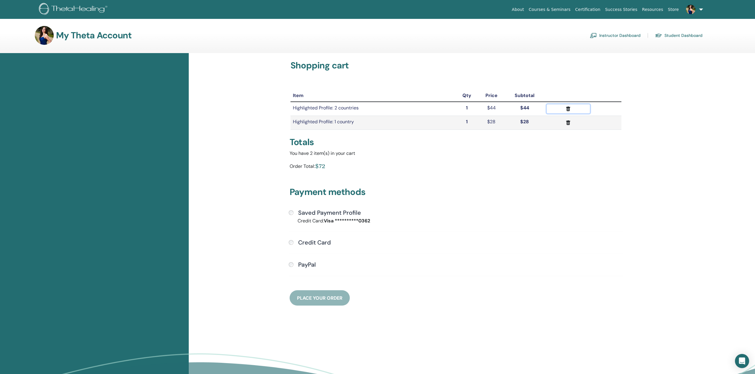
click at [568, 109] on icon "submit" at bounding box center [568, 109] width 6 height 6
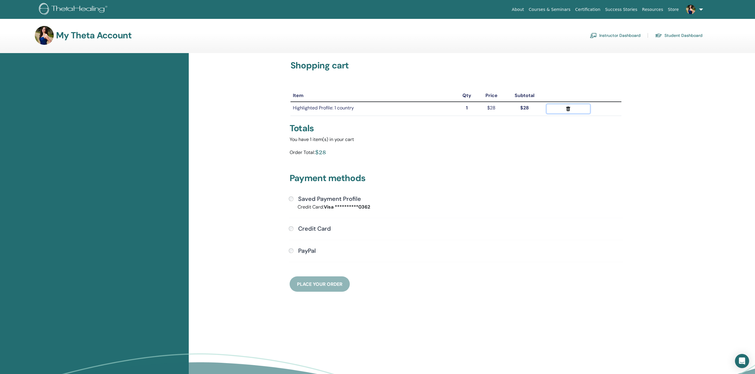
click at [569, 110] on icon "submit" at bounding box center [569, 109] width 4 height 5
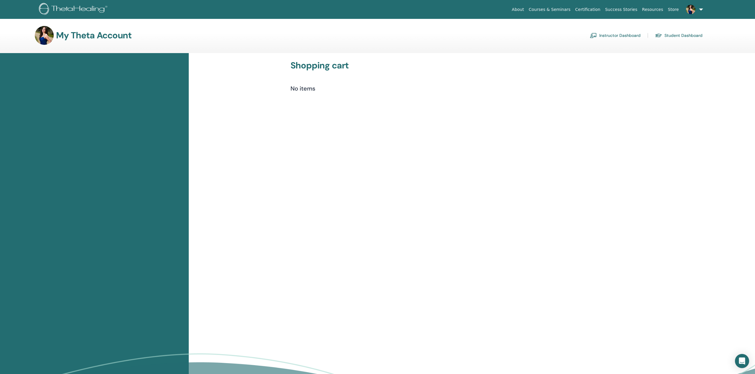
click at [91, 25] on main "My Theta Account Instructor Dashboard Student Dashboard Shopping cart No items" at bounding box center [377, 216] width 755 height 394
click at [90, 34] on h3 "My Theta Account" at bounding box center [94, 35] width 76 height 11
click at [45, 38] on img at bounding box center [44, 35] width 19 height 19
click at [86, 38] on h3 "My Theta Account" at bounding box center [94, 35] width 76 height 11
click at [615, 32] on link "Instructor Dashboard" at bounding box center [615, 35] width 51 height 9
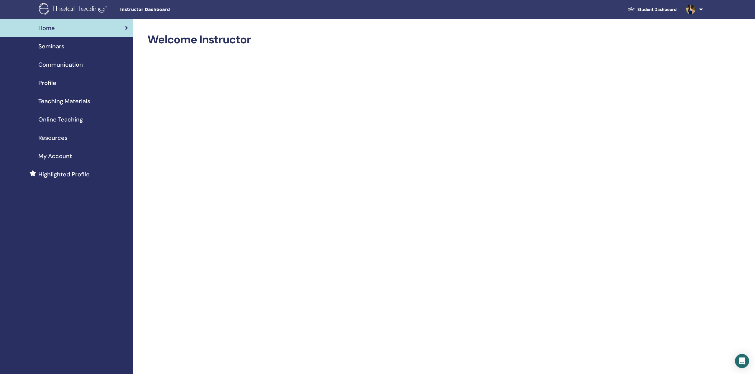
click at [68, 177] on span "Highlighted Profile" at bounding box center [63, 174] width 51 height 9
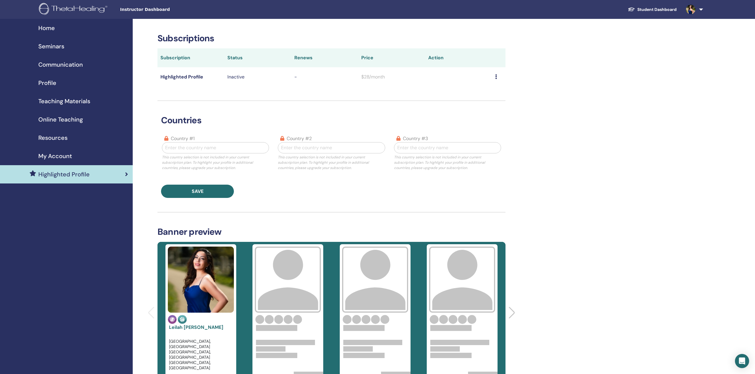
click at [73, 154] on div "My Account" at bounding box center [66, 156] width 123 height 9
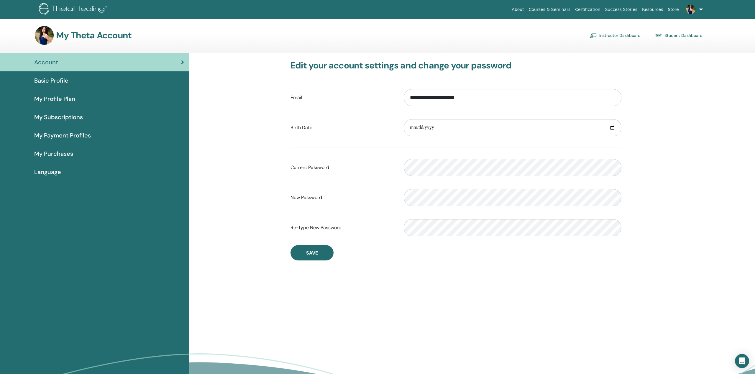
click at [73, 155] on div "My Purchases" at bounding box center [94, 153] width 179 height 9
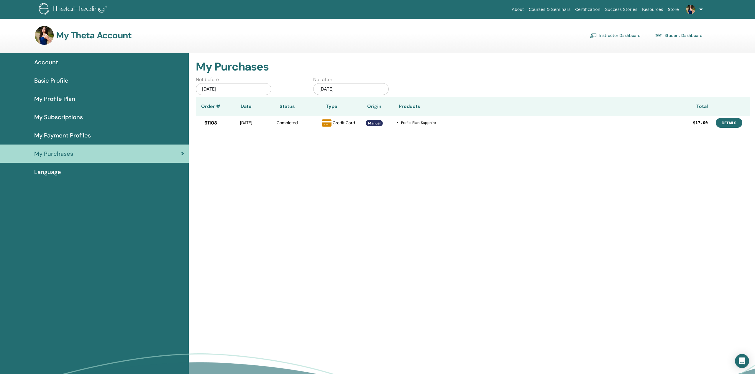
click at [733, 125] on link "Details" at bounding box center [729, 123] width 27 height 10
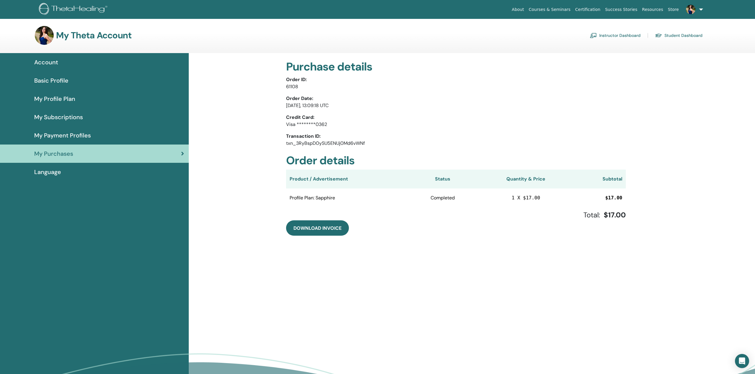
click at [73, 133] on span "My Payment Profiles" at bounding box center [62, 135] width 57 height 9
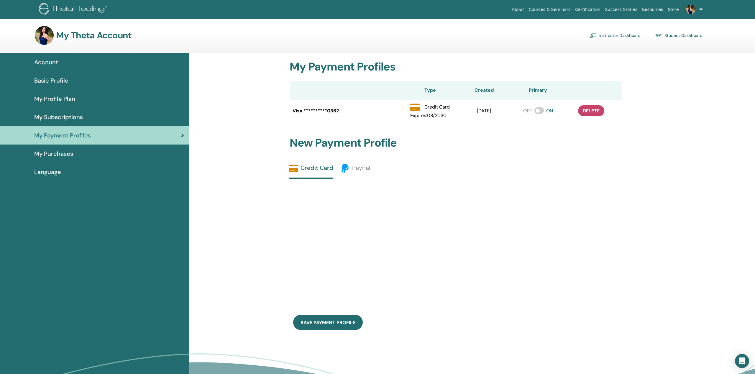
click at [84, 116] on div "My Subscriptions" at bounding box center [94, 117] width 179 height 9
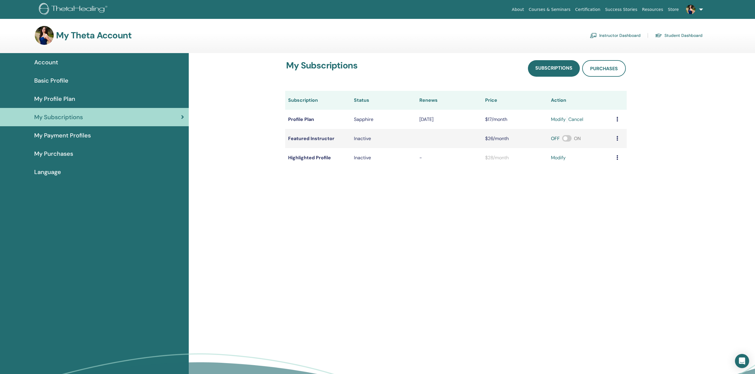
click at [76, 97] on div "My Profile Plan" at bounding box center [94, 98] width 179 height 9
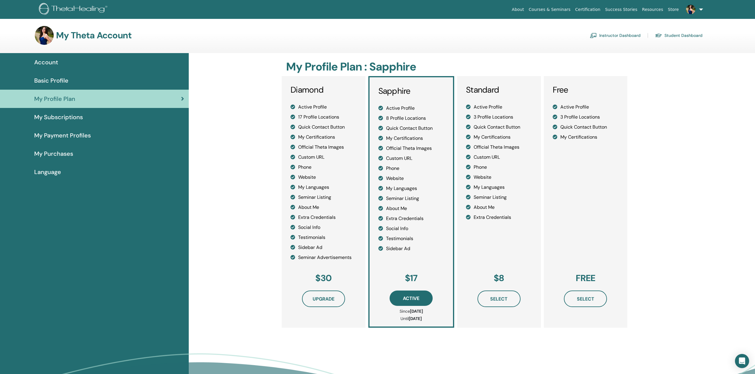
click at [71, 60] on div "Account" at bounding box center [94, 62] width 179 height 9
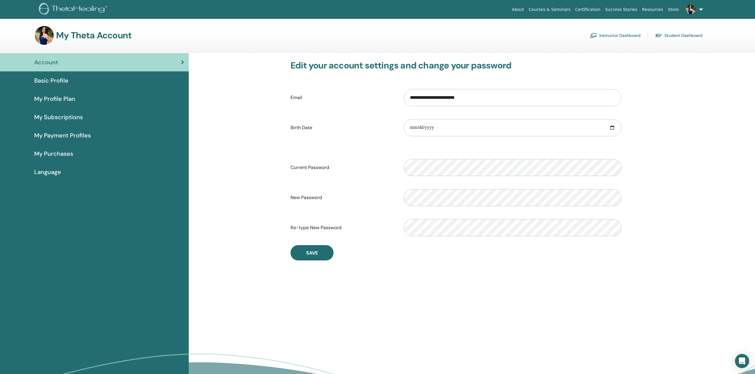
click at [65, 81] on span "Basic Profile" at bounding box center [51, 80] width 34 height 9
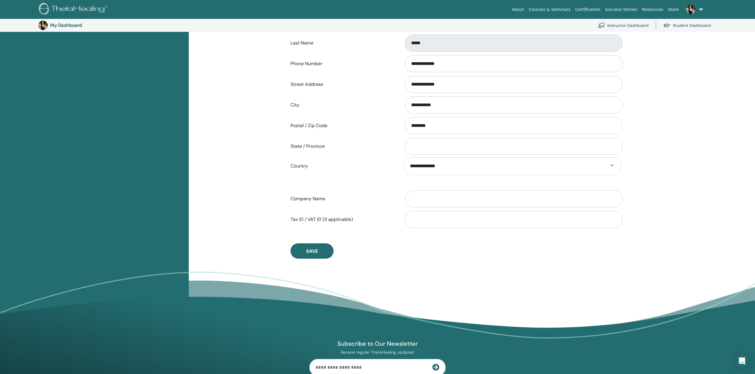
scroll to position [73, 0]
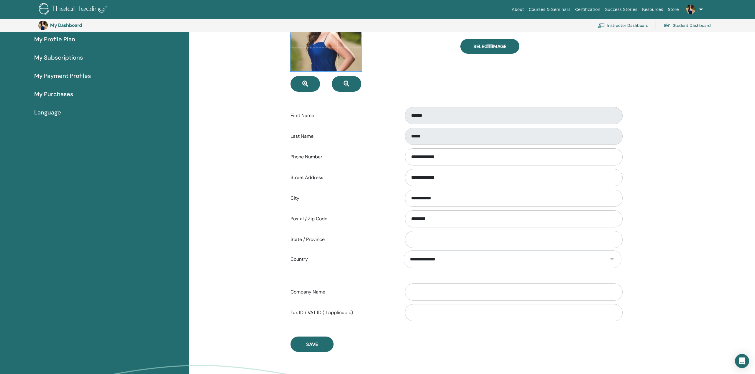
click at [70, 38] on span "My Profile Plan" at bounding box center [54, 39] width 41 height 9
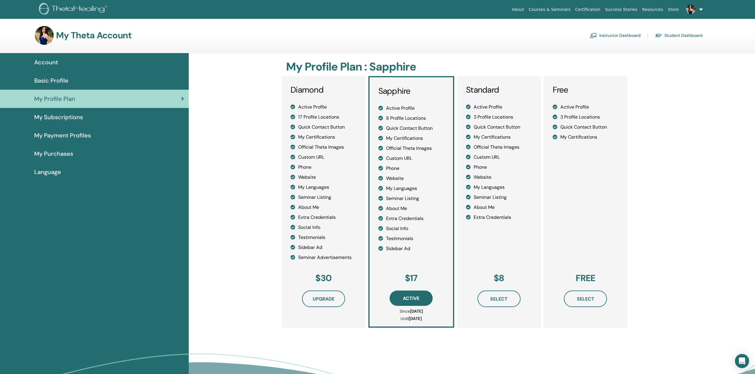
click at [37, 40] on img at bounding box center [44, 35] width 19 height 19
click at [95, 37] on h3 "My Theta Account" at bounding box center [94, 35] width 76 height 11
click at [610, 34] on link "Instructor Dashboard" at bounding box center [615, 35] width 51 height 9
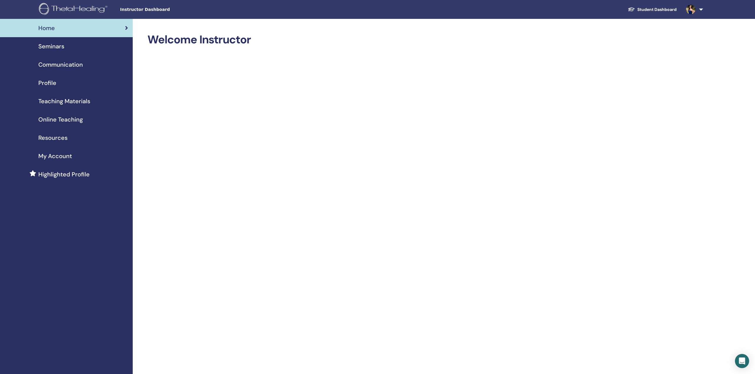
click at [42, 80] on span "Profile" at bounding box center [47, 82] width 18 height 9
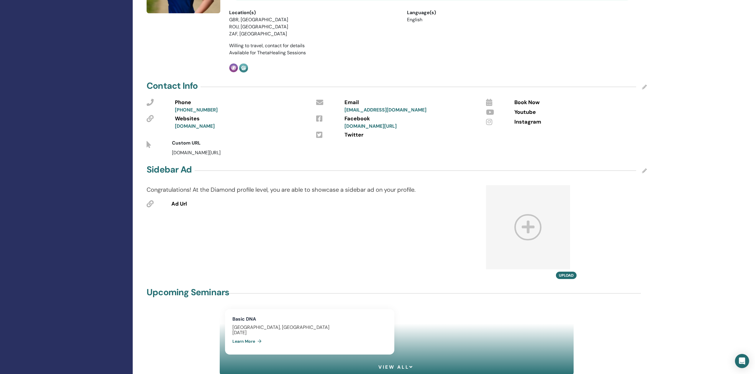
scroll to position [189, 0]
click at [149, 202] on icon at bounding box center [150, 202] width 7 height 7
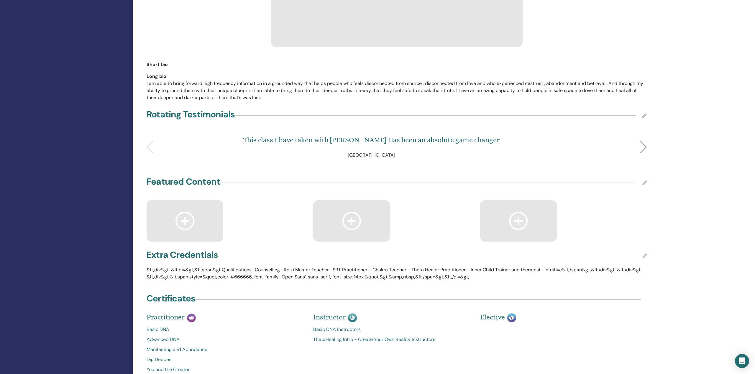
scroll to position [773, 0]
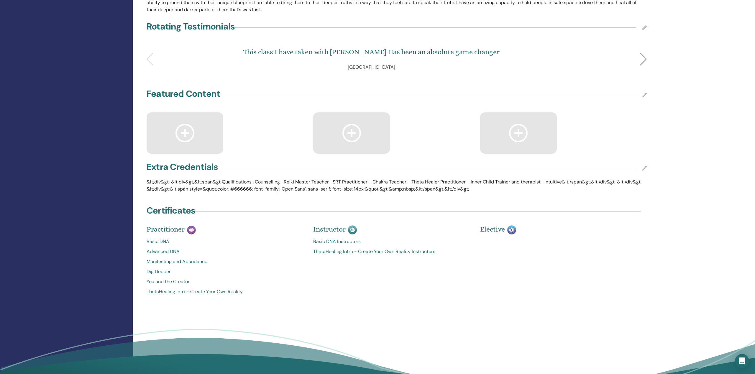
click at [177, 136] on icon at bounding box center [185, 133] width 19 height 18
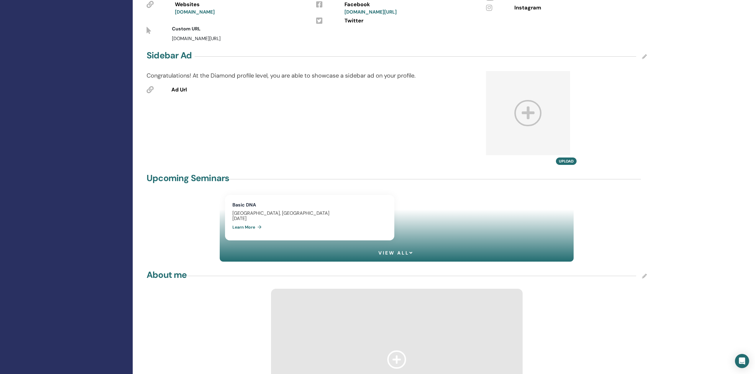
scroll to position [110, 0]
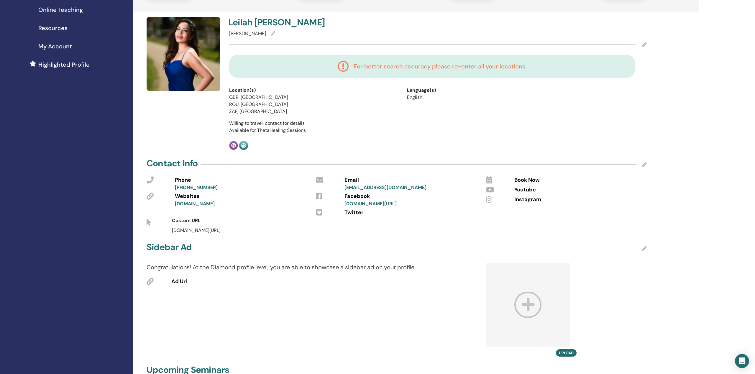
click at [644, 166] on icon at bounding box center [644, 164] width 5 height 5
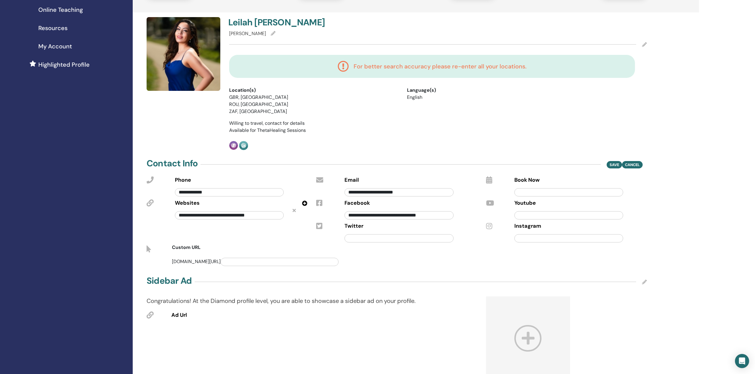
click at [539, 199] on div "Youtube" at bounding box center [580, 209] width 141 height 23
click at [539, 196] on input "text" at bounding box center [569, 192] width 109 height 8
click at [539, 195] on input "text" at bounding box center [569, 192] width 109 height 8
click at [539, 219] on input "text" at bounding box center [569, 215] width 109 height 8
paste input "**********"
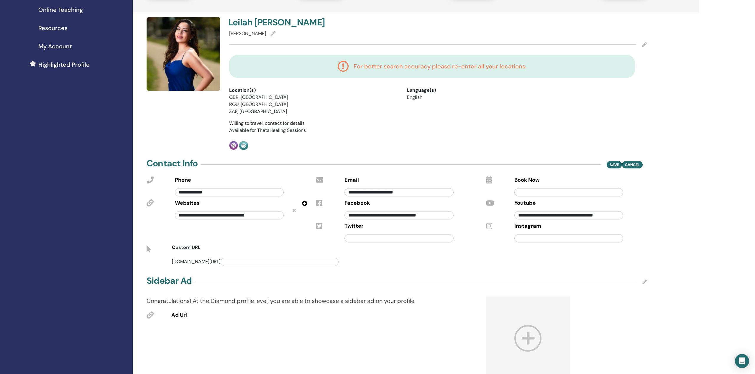
scroll to position [0, 2]
type input "**********"
click at [543, 237] on input "text" at bounding box center [569, 238] width 109 height 8
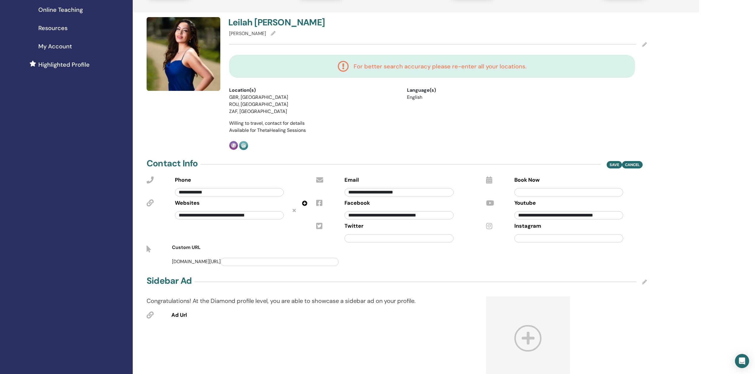
click at [551, 238] on input "text" at bounding box center [569, 238] width 109 height 8
paste input "**********"
type input "**********"
click at [393, 277] on div "Sidebar Ad" at bounding box center [397, 282] width 500 height 15
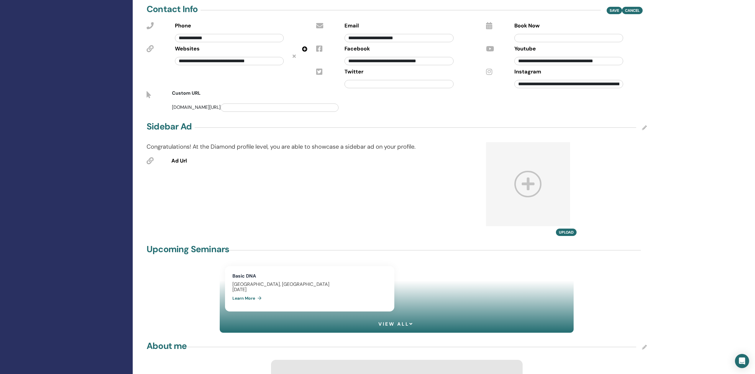
scroll to position [262, 0]
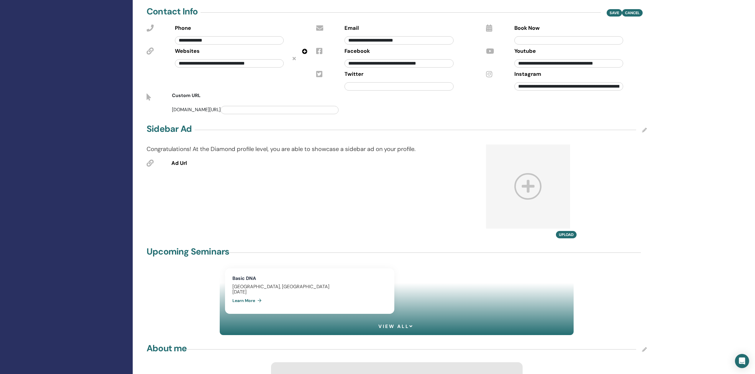
click at [529, 184] on icon at bounding box center [528, 186] width 27 height 26
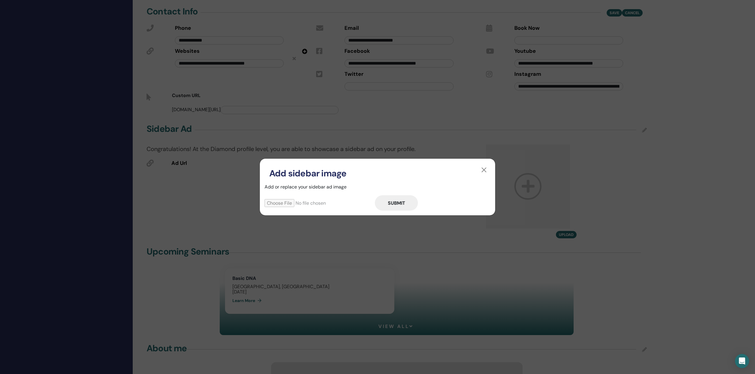
click at [279, 203] on input "file" at bounding box center [320, 203] width 110 height 8
type input "**********"
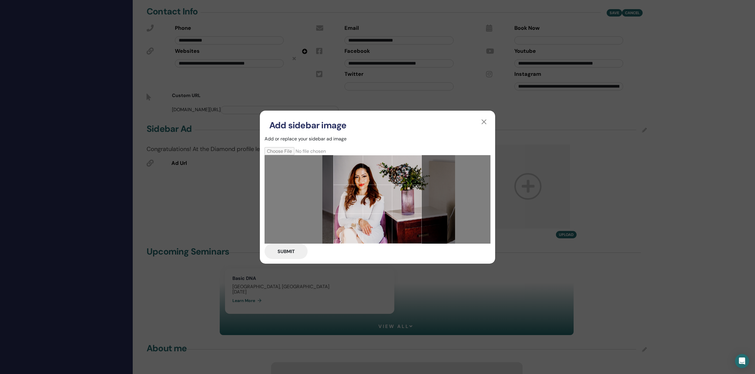
drag, startPoint x: 414, startPoint y: 223, endPoint x: 425, endPoint y: 220, distance: 11.6
click at [425, 220] on div at bounding box center [378, 199] width 226 height 89
click at [282, 251] on button "Submit" at bounding box center [286, 251] width 43 height 15
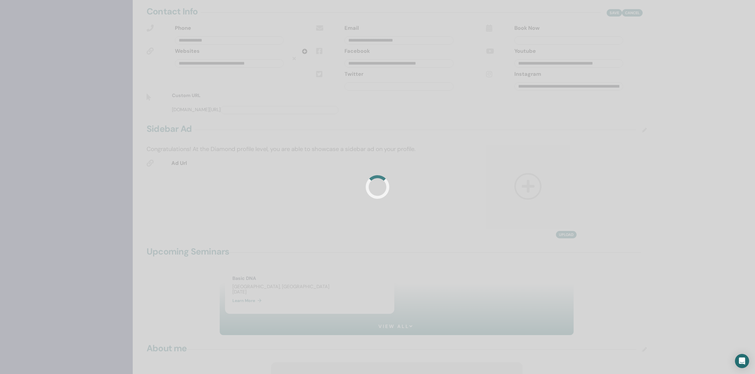
click at [290, 250] on div at bounding box center [377, 187] width 755 height 374
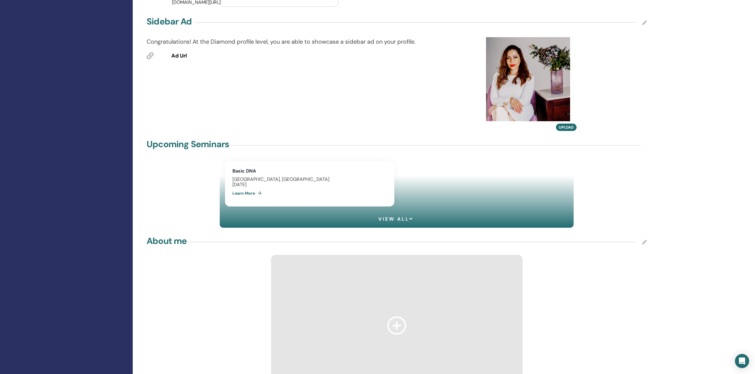
scroll to position [366, 0]
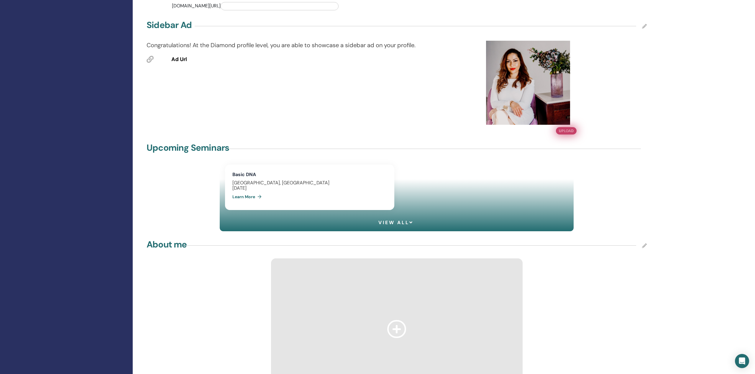
click at [566, 128] on button "Upload" at bounding box center [566, 130] width 21 height 7
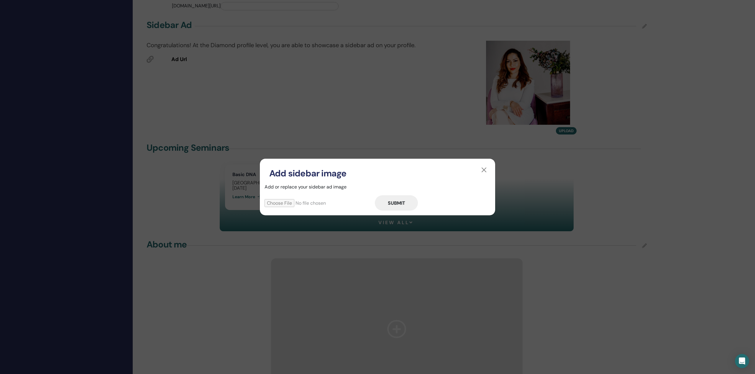
click at [402, 204] on button "Submit" at bounding box center [396, 202] width 43 height 15
click at [484, 171] on button "button" at bounding box center [484, 169] width 9 height 9
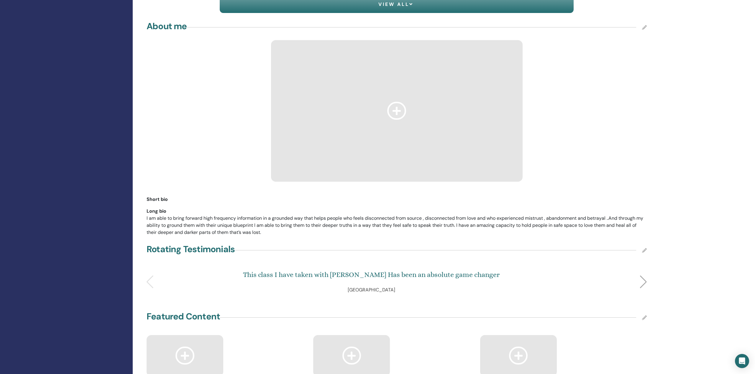
scroll to position [564, 0]
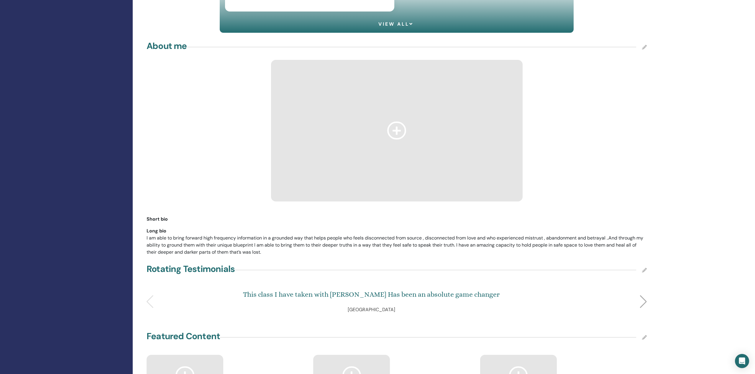
click at [395, 131] on icon at bounding box center [396, 131] width 19 height 18
click at [395, 133] on icon at bounding box center [396, 131] width 19 height 18
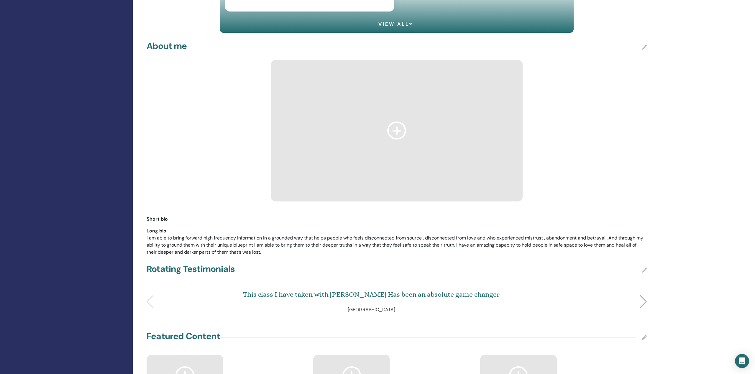
click at [399, 125] on icon at bounding box center [396, 131] width 19 height 18
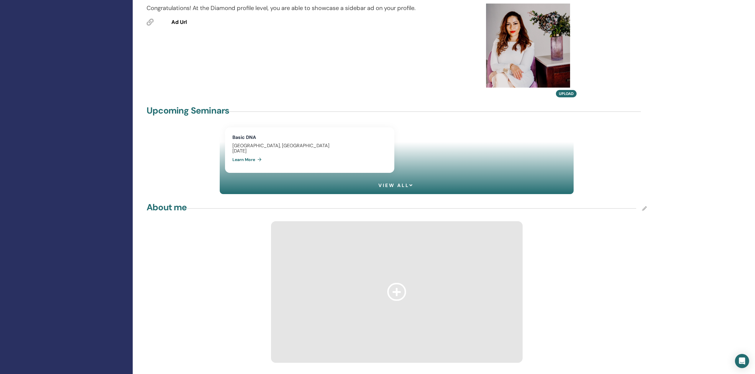
scroll to position [486, 0]
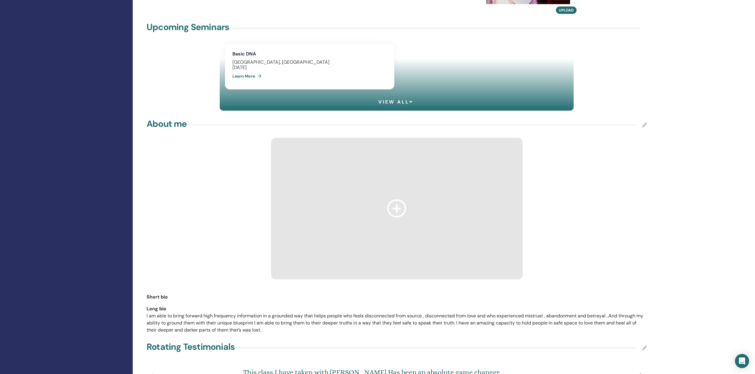
click at [646, 123] on icon at bounding box center [644, 125] width 5 height 5
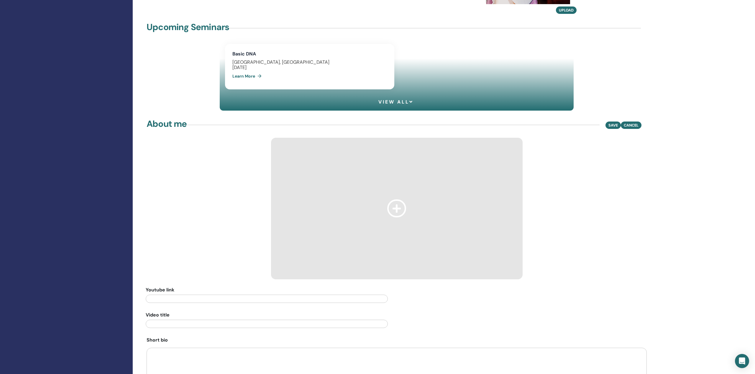
click at [422, 198] on div at bounding box center [397, 209] width 252 height 142
click at [392, 212] on icon at bounding box center [396, 208] width 19 height 18
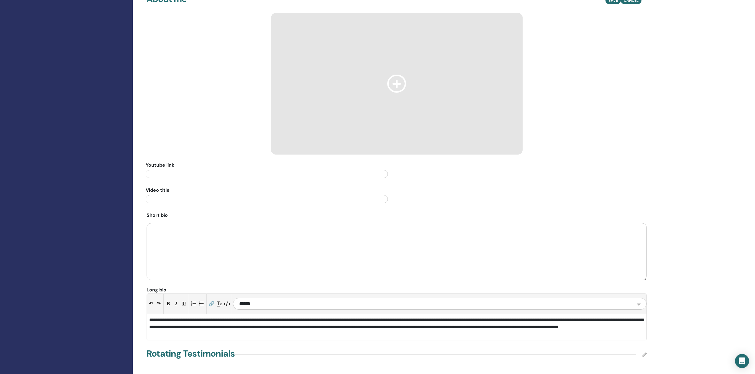
scroll to position [596, 0]
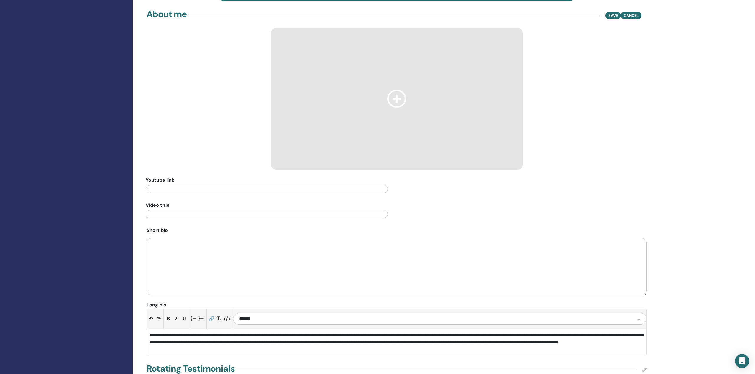
click at [156, 261] on textarea at bounding box center [397, 266] width 500 height 57
paste textarea "**********"
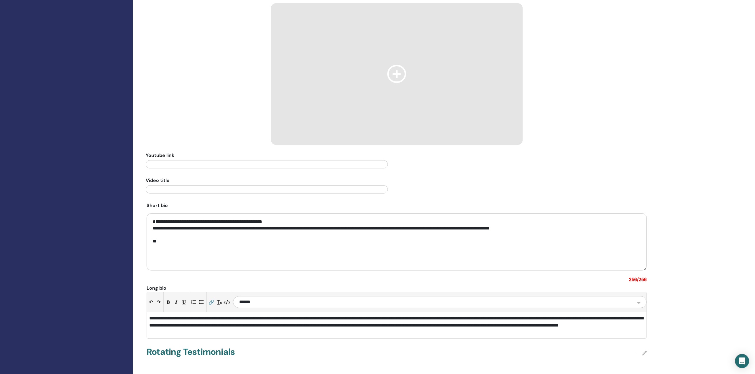
scroll to position [621, 0]
click at [189, 251] on textarea "**********" at bounding box center [397, 241] width 500 height 57
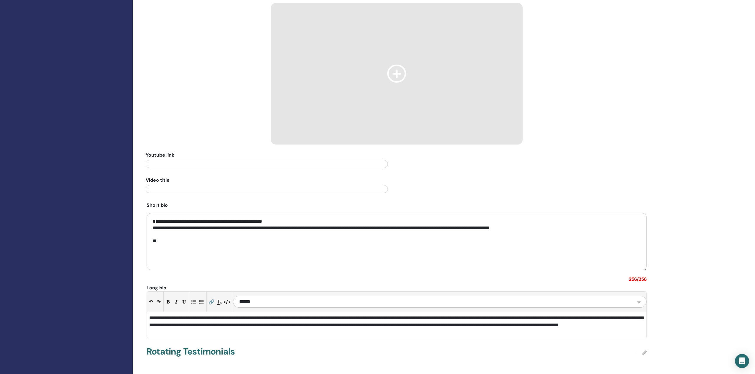
type textarea "**********"
click at [244, 326] on span "**********" at bounding box center [396, 322] width 494 height 12
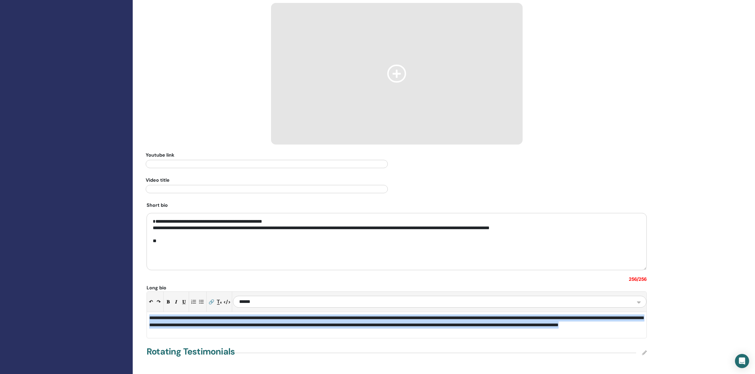
click at [244, 326] on span "**********" at bounding box center [396, 322] width 494 height 12
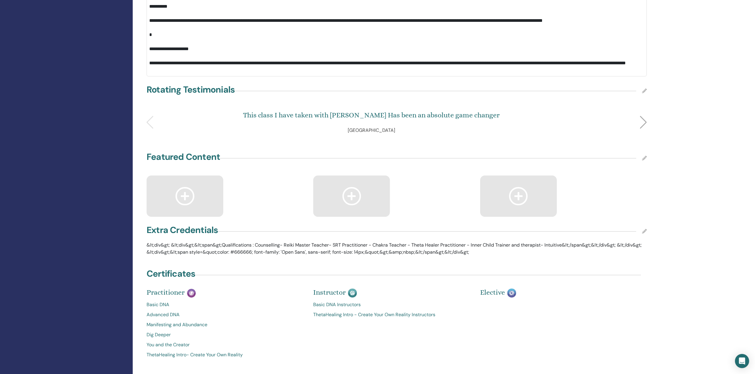
scroll to position [1049, 0]
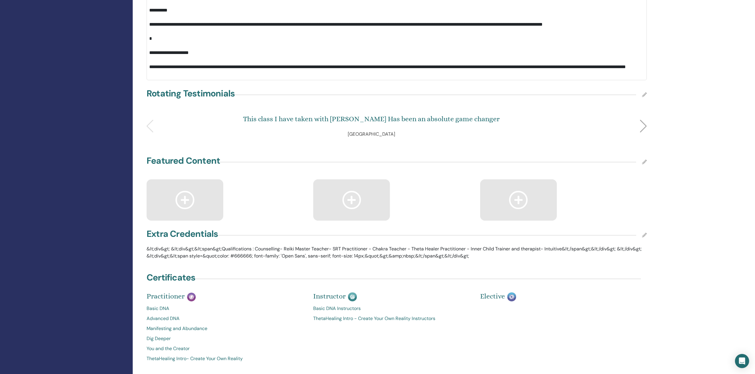
click at [335, 159] on div "Featured Content" at bounding box center [397, 162] width 508 height 15
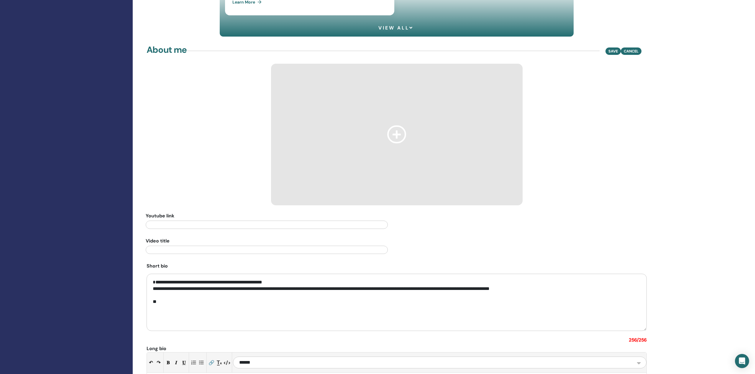
scroll to position [548, 0]
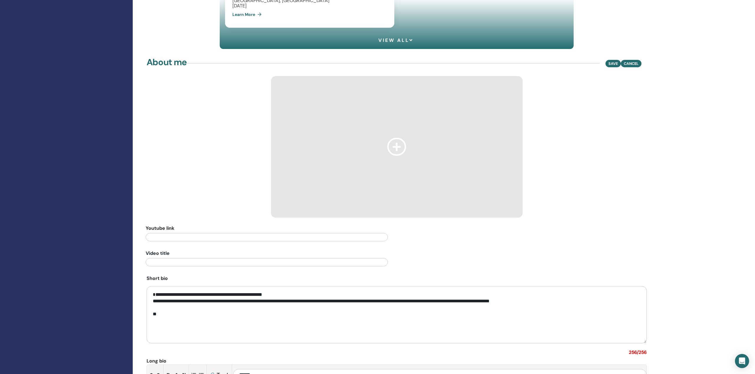
click at [166, 239] on input "text" at bounding box center [267, 237] width 242 height 8
paste input "**********"
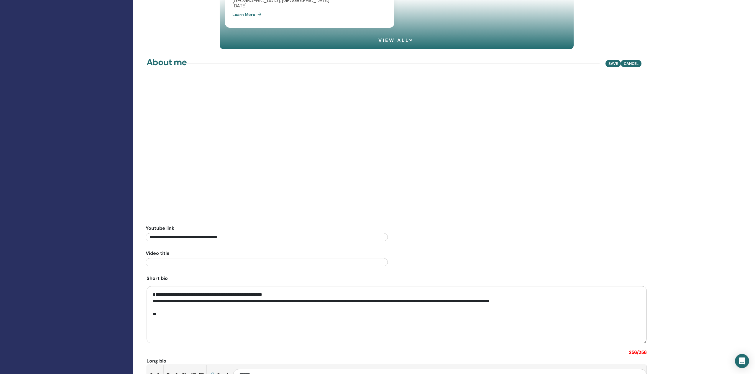
type input "**********"
click at [197, 262] on input "text" at bounding box center [267, 262] width 242 height 8
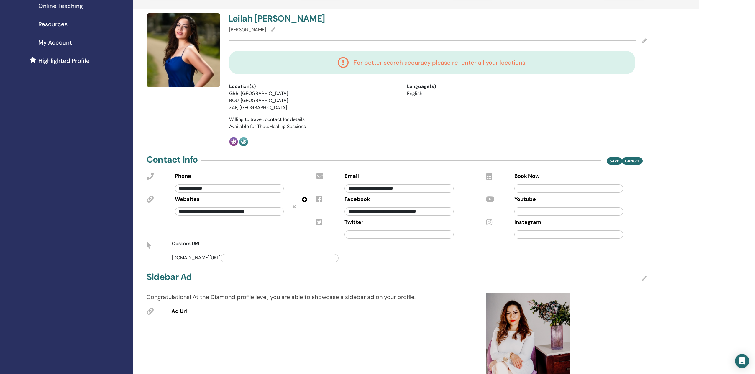
scroll to position [114, 0]
click at [531, 213] on input "text" at bounding box center [569, 211] width 109 height 8
paste input "**********"
type input "**********"
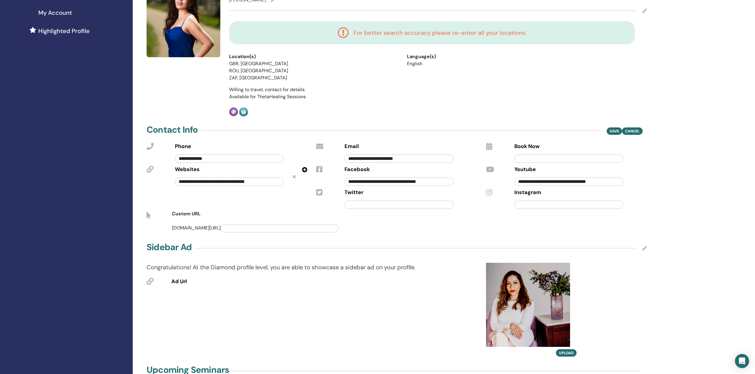
scroll to position [0, 0]
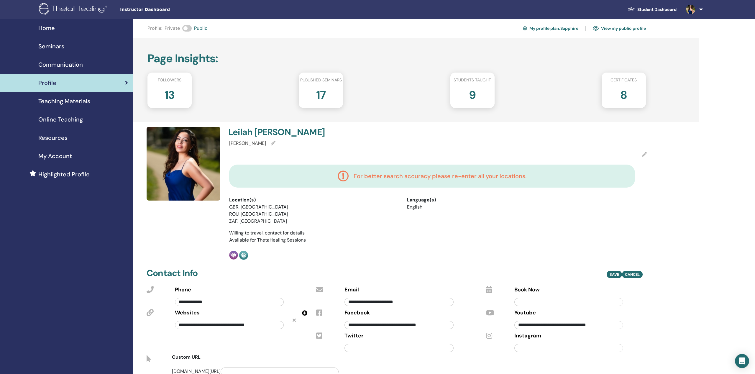
click at [693, 107] on div "Page Insights : Followers 13 Published seminars 17 Students taught 9 Certificat…" at bounding box center [416, 80] width 567 height 84
click at [644, 153] on icon at bounding box center [644, 154] width 5 height 5
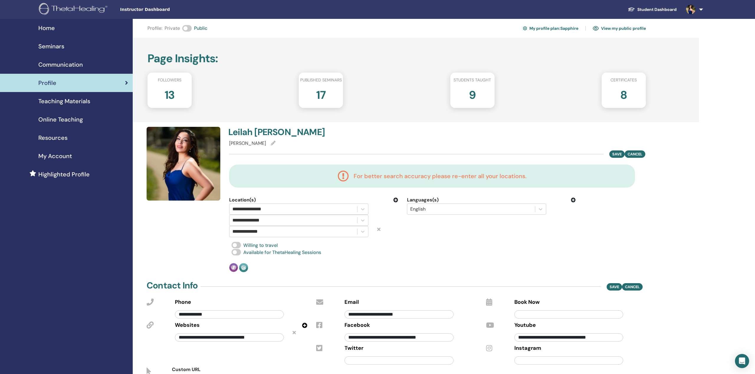
click at [363, 243] on div "Willing to travel" at bounding box center [438, 245] width 418 height 7
click at [282, 240] on div "**********" at bounding box center [438, 199] width 425 height 145
click at [396, 200] on icon at bounding box center [396, 200] width 5 height 5
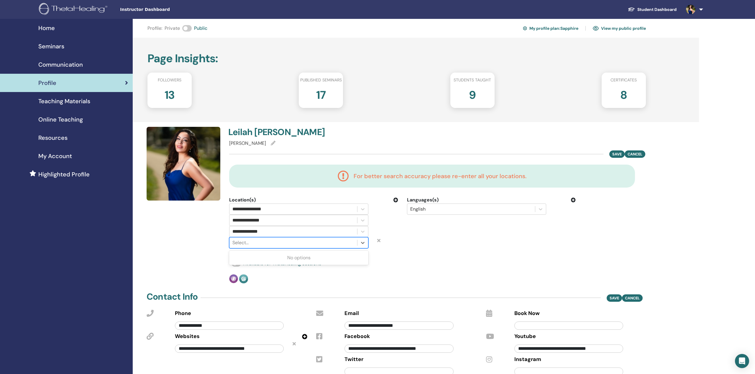
click at [258, 242] on div at bounding box center [294, 243] width 122 height 8
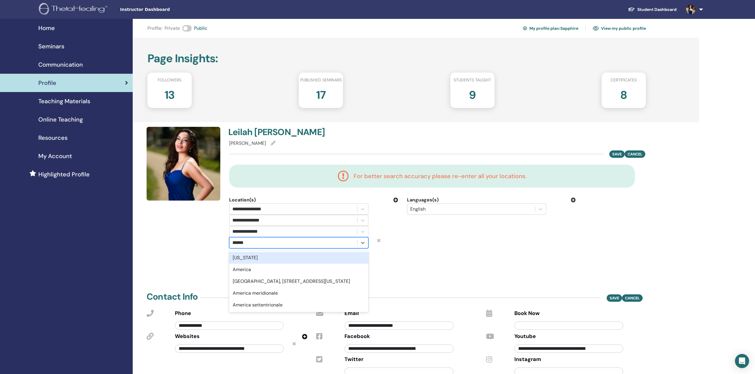
type input "*******"
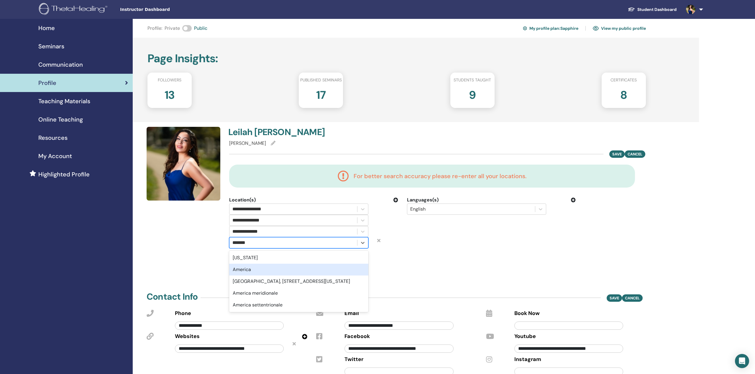
click at [243, 270] on div "America" at bounding box center [298, 270] width 139 height 12
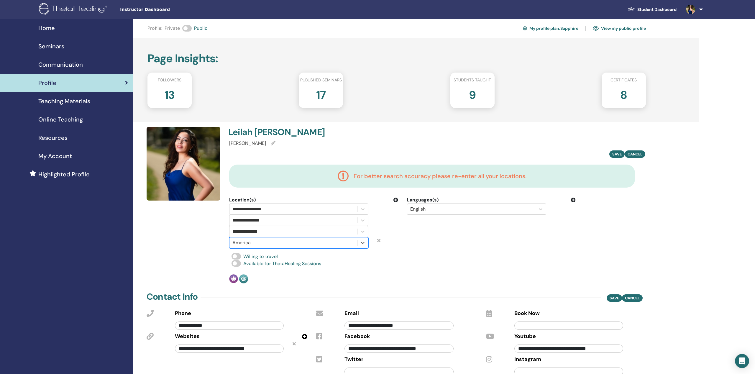
click at [377, 258] on div "Willing to travel" at bounding box center [438, 256] width 418 height 7
click at [398, 199] on div "**********" at bounding box center [314, 223] width 178 height 52
click at [395, 199] on icon at bounding box center [396, 200] width 5 height 5
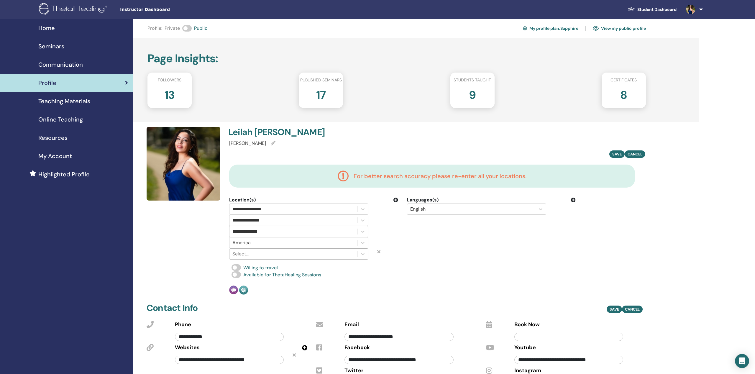
click at [238, 255] on div at bounding box center [294, 254] width 122 height 8
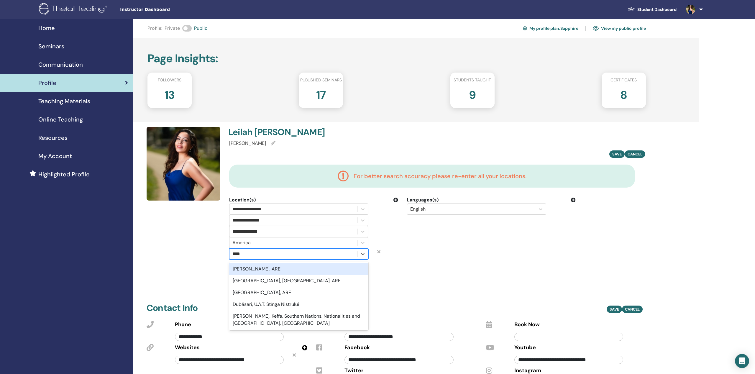
type input "*****"
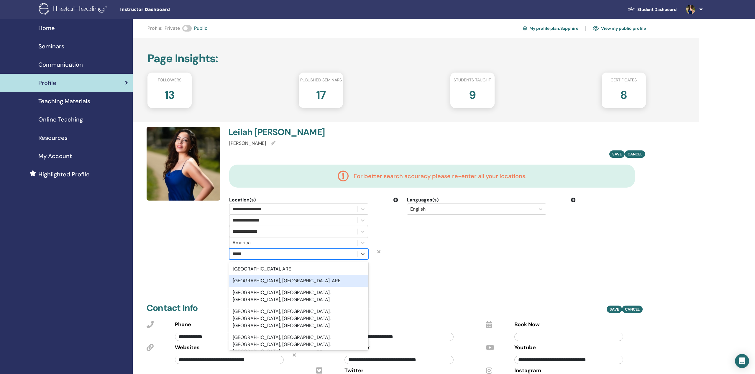
click at [274, 283] on div "Dubai International Airport, Dubai, ARE" at bounding box center [298, 281] width 139 height 12
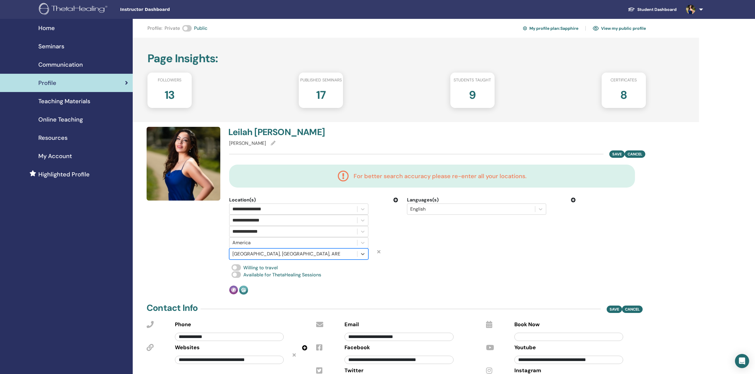
click at [418, 245] on div "Languages(s) English" at bounding box center [492, 228] width 178 height 63
click at [620, 153] on button "Save" at bounding box center [617, 150] width 15 height 7
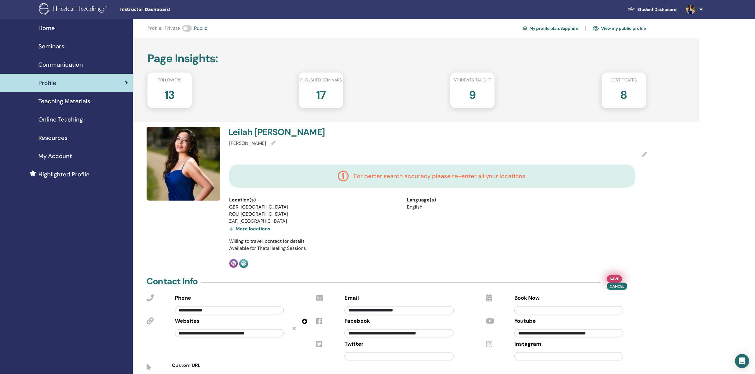
click at [617, 280] on span "Save" at bounding box center [614, 279] width 9 height 6
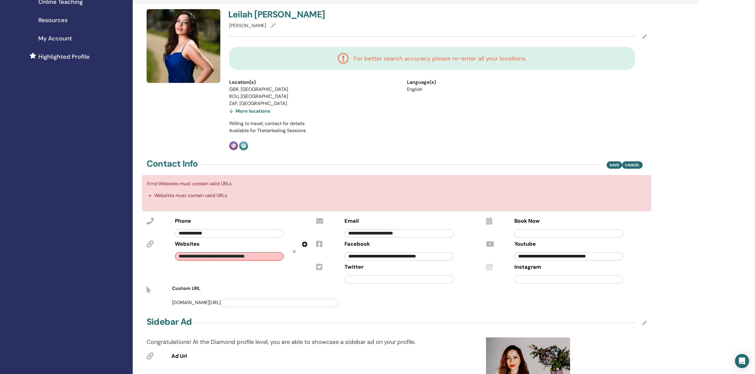
scroll to position [119, 0]
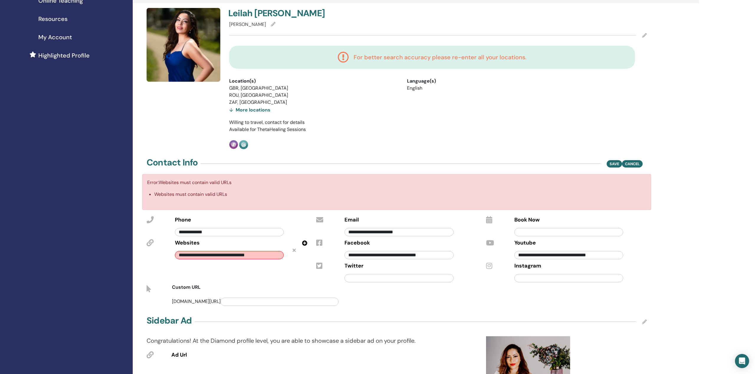
click at [272, 256] on input "**********" at bounding box center [229, 255] width 109 height 8
click at [294, 251] on icon at bounding box center [294, 250] width 3 height 5
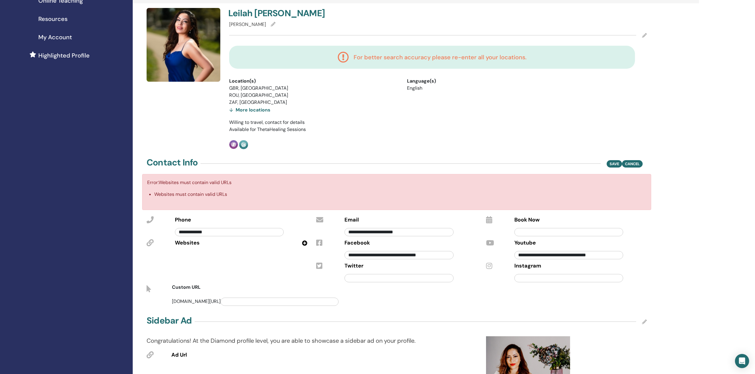
click at [306, 242] on icon at bounding box center [304, 243] width 5 height 5
click at [214, 255] on input "text" at bounding box center [229, 255] width 109 height 8
paste input "**********"
type input "**********"
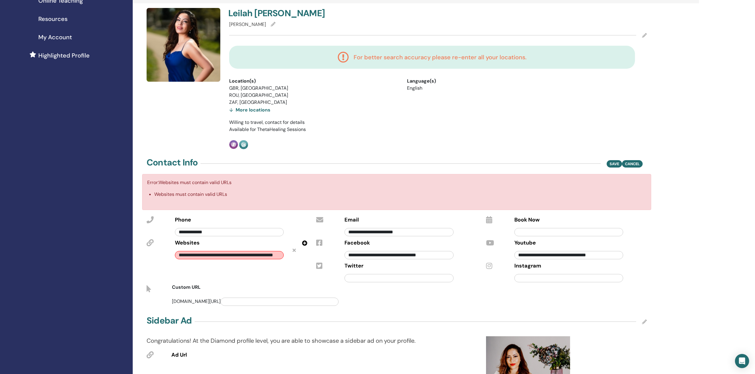
click at [253, 284] on div "Custom URL" at bounding box center [295, 289] width 255 height 10
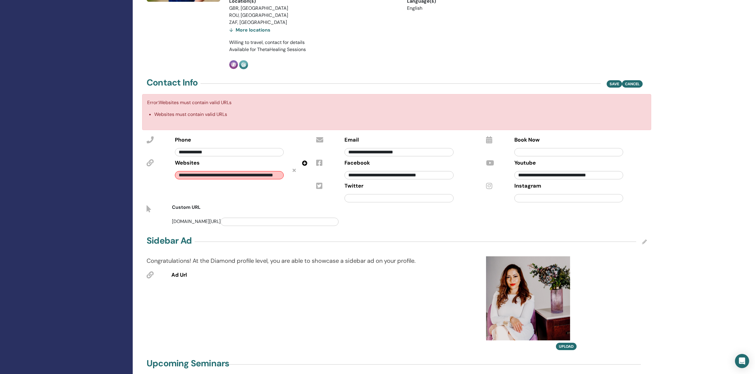
click at [300, 260] on p "Congratulations! At the Diamond profile level, you are able to showcase a sideb…" at bounding box center [291, 260] width 288 height 9
click at [616, 81] on span "Save" at bounding box center [614, 80] width 9 height 6
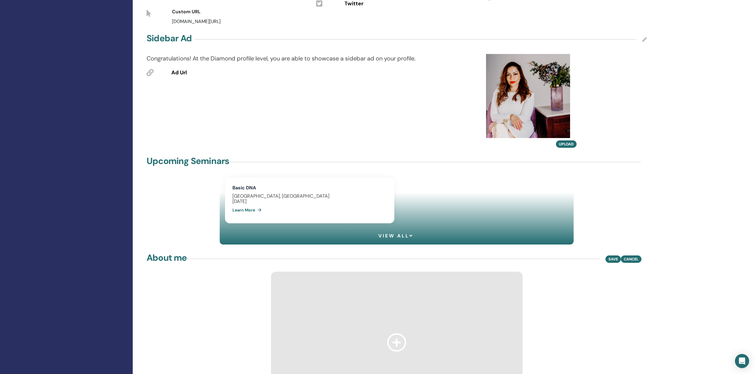
scroll to position [403, 0]
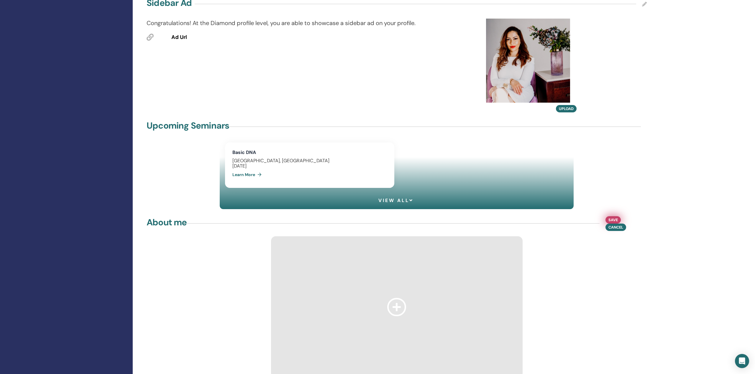
click at [616, 221] on span "Save" at bounding box center [613, 220] width 9 height 6
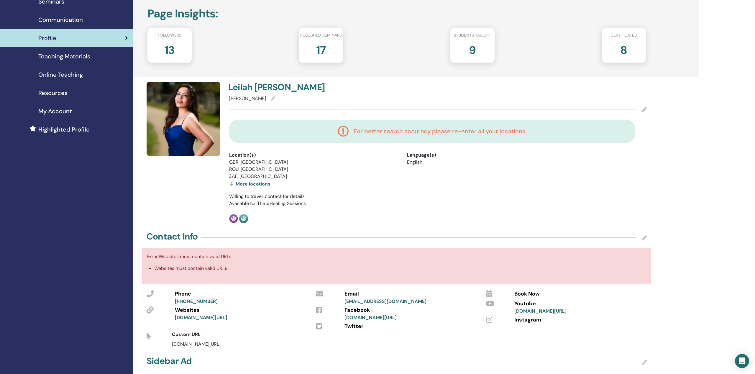
scroll to position [0, 0]
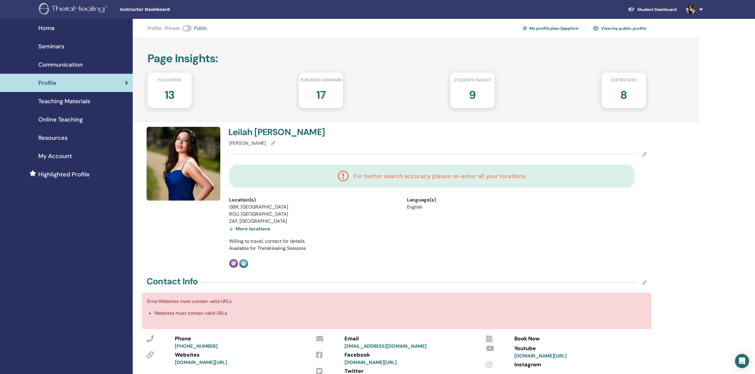
click at [631, 27] on link "View my public profile" at bounding box center [619, 28] width 53 height 9
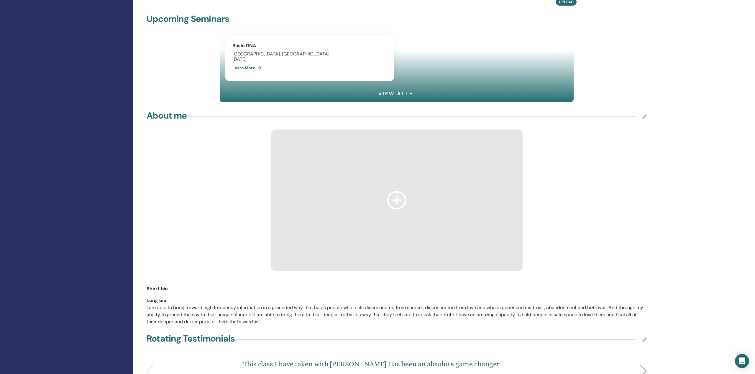
scroll to position [502, 0]
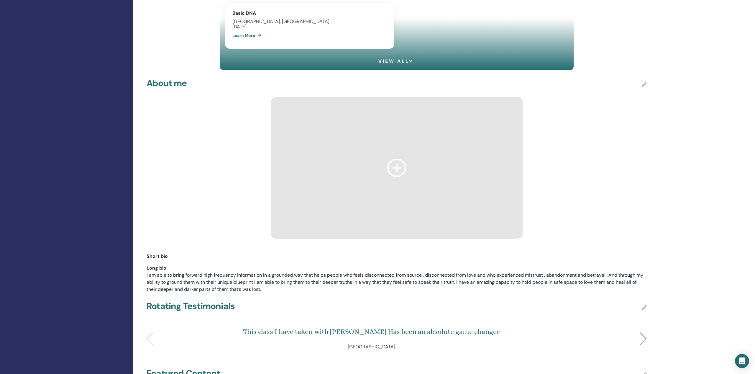
click at [409, 198] on div at bounding box center [397, 168] width 252 height 142
click at [395, 172] on icon at bounding box center [396, 168] width 19 height 18
click at [645, 81] on div "About me" at bounding box center [397, 84] width 500 height 15
click at [643, 86] on icon at bounding box center [644, 84] width 5 height 5
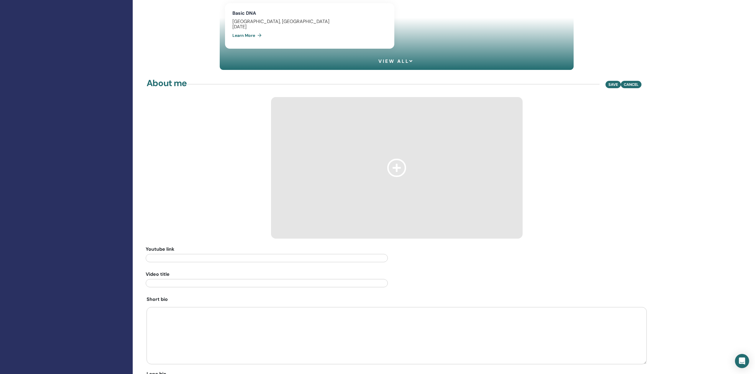
click at [643, 85] on div "Save Cancel" at bounding box center [626, 84] width 41 height 7
click at [188, 283] on input "text" at bounding box center [267, 283] width 242 height 8
paste input "**********"
type input "**********"
click at [195, 323] on textarea at bounding box center [397, 335] width 500 height 57
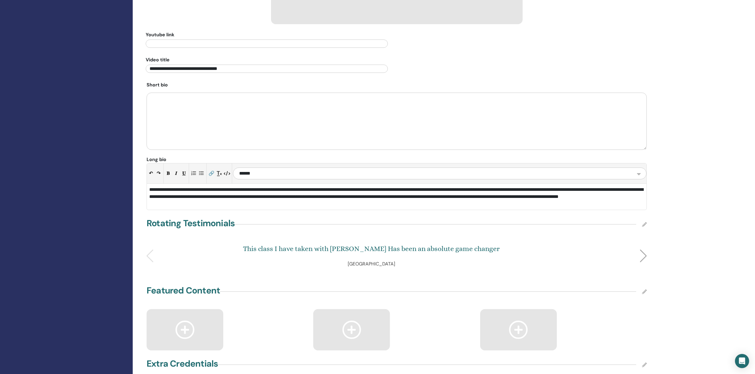
scroll to position [659, 0]
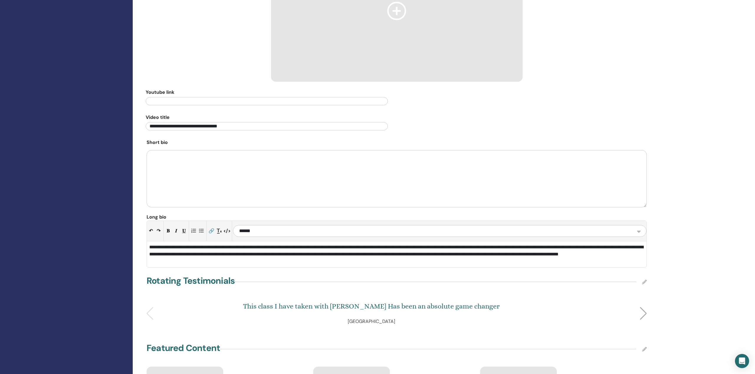
click at [255, 260] on div "**********" at bounding box center [396, 254] width 495 height 21
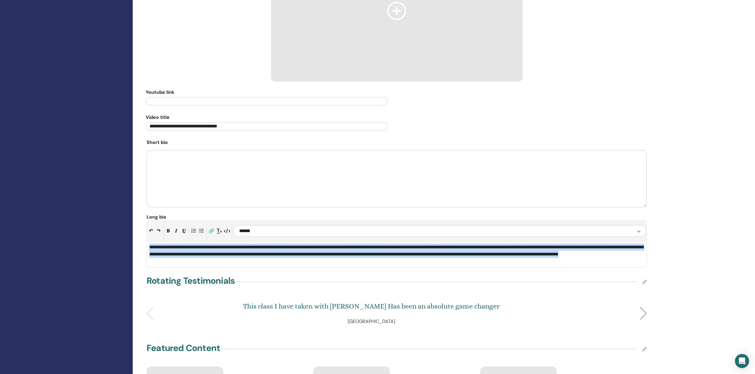
click at [255, 260] on div "**********" at bounding box center [396, 254] width 495 height 21
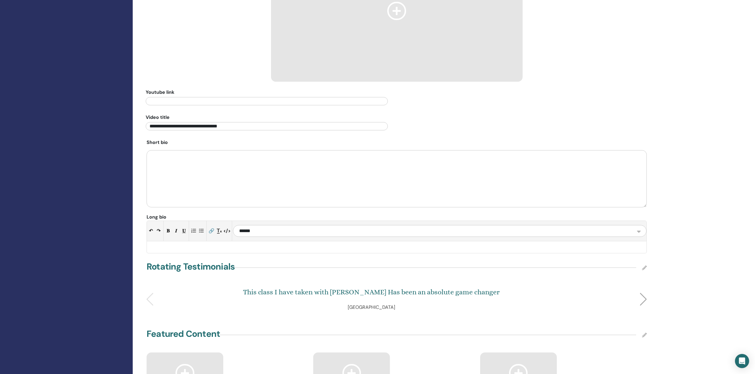
click at [170, 248] on div at bounding box center [396, 247] width 495 height 7
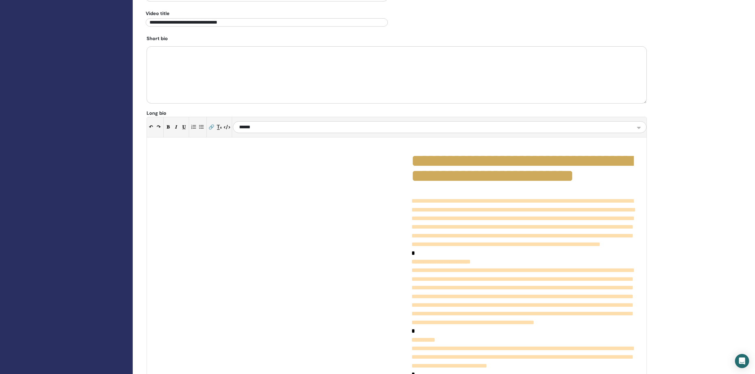
scroll to position [633, 0]
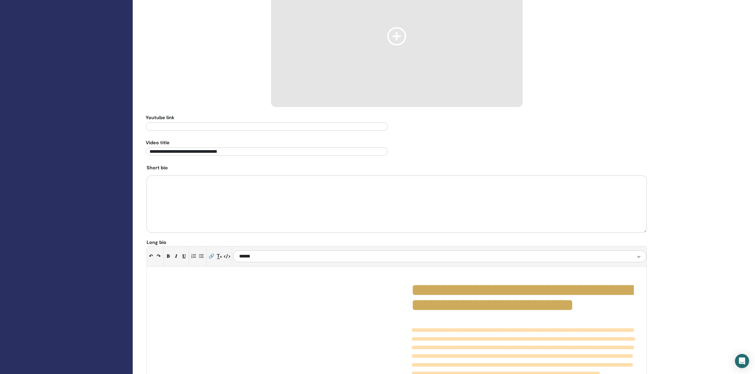
click at [191, 188] on textarea at bounding box center [397, 204] width 500 height 57
click at [229, 188] on textarea at bounding box center [397, 204] width 500 height 57
paste textarea "**********"
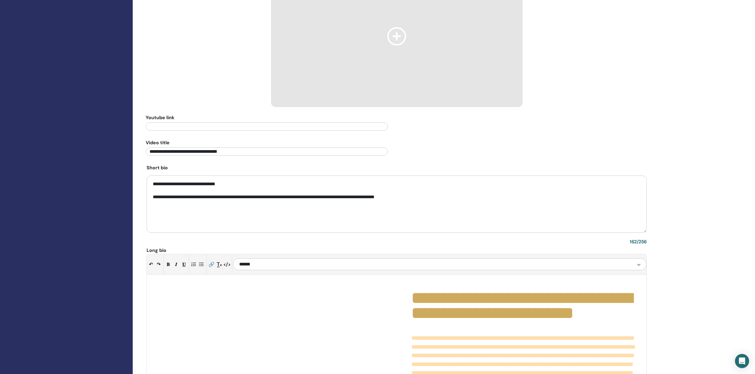
type textarea "**********"
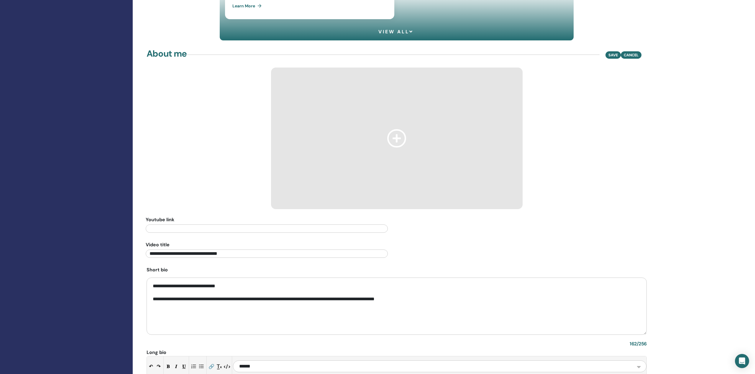
scroll to position [519, 0]
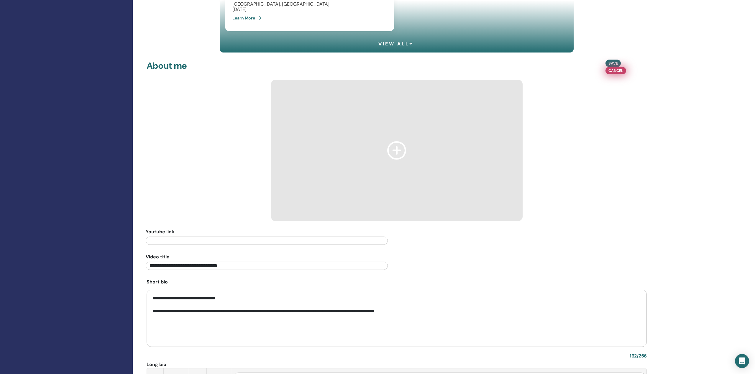
click at [612, 67] on button "Cancel" at bounding box center [616, 70] width 21 height 7
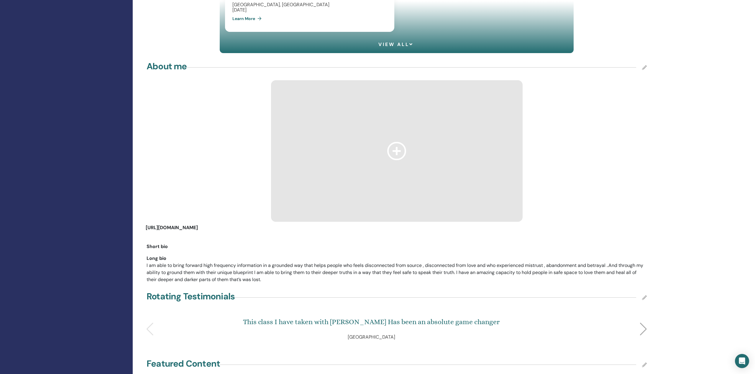
scroll to position [518, 0]
click at [643, 68] on icon at bounding box center [644, 68] width 5 height 5
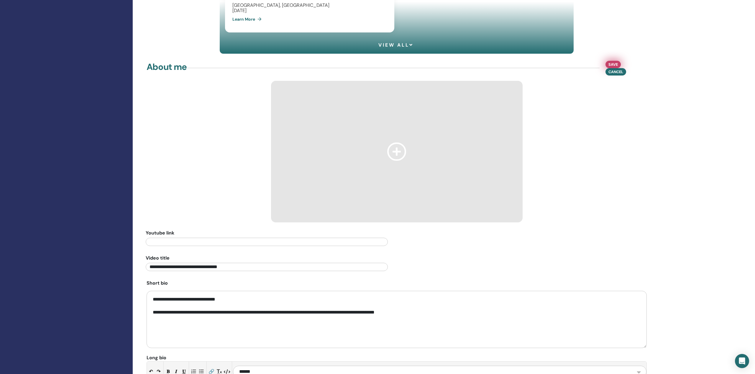
click at [617, 64] on span "Save" at bounding box center [613, 64] width 9 height 6
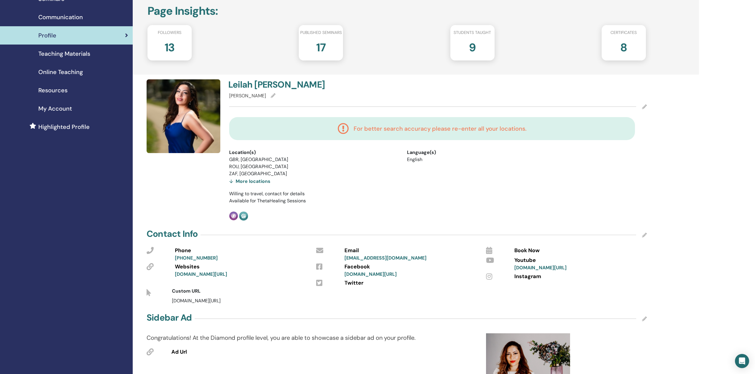
scroll to position [0, 0]
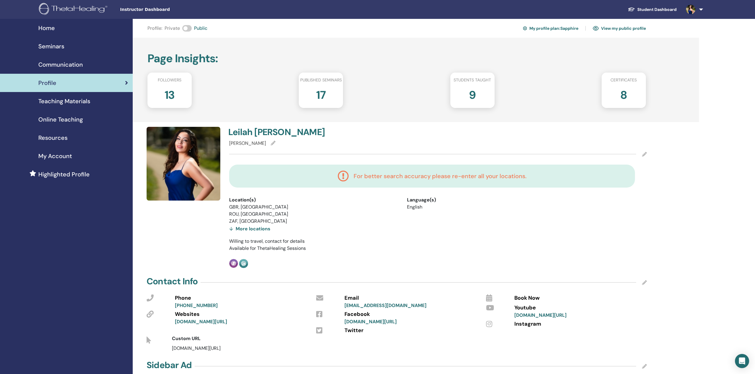
click at [616, 28] on link "View my public profile" at bounding box center [619, 28] width 53 height 9
